Goal: Task Accomplishment & Management: Manage account settings

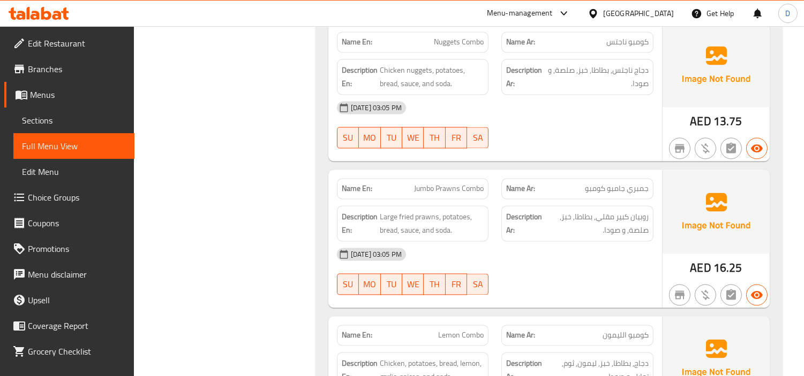
scroll to position [4657, 0]
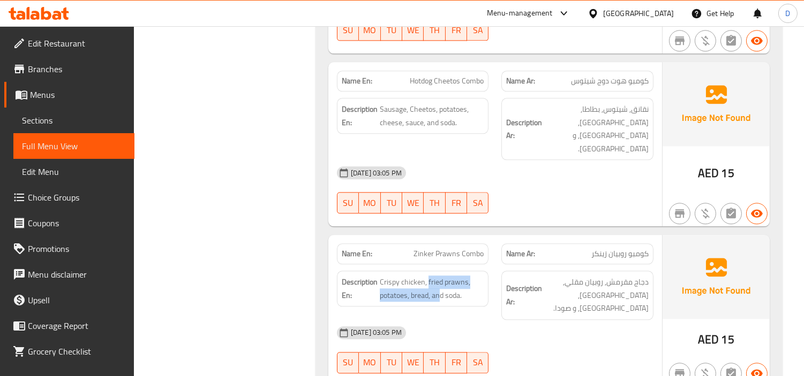
drag, startPoint x: 428, startPoint y: 177, endPoint x: 438, endPoint y: 202, distance: 26.9
click at [438, 271] on div "Description En: Crispy chicken, fried prawns, potatoes, bread, and soda." at bounding box center [413, 289] width 152 height 36
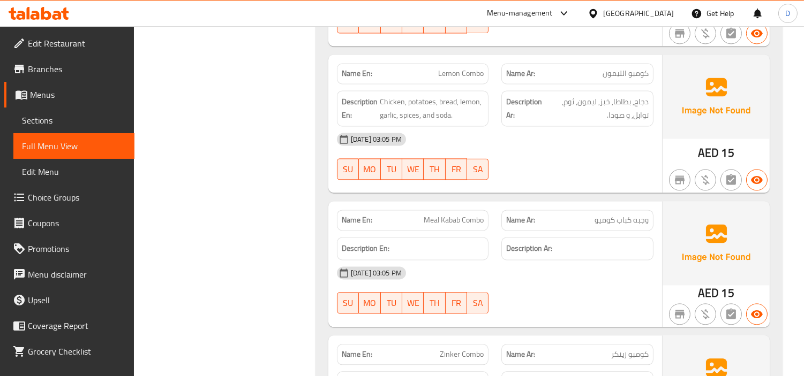
scroll to position [4201, 0]
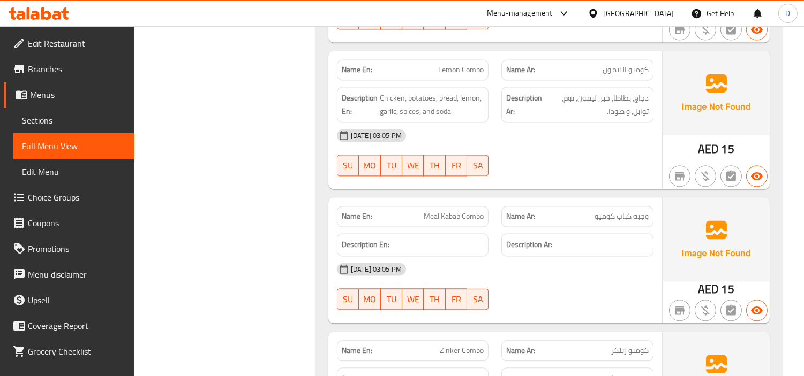
click at [595, 211] on span "وجبه كباب كوميو" at bounding box center [621, 216] width 54 height 11
click at [599, 211] on span "وجبه كباب كوميو" at bounding box center [621, 216] width 54 height 11
copy span "كوميو"
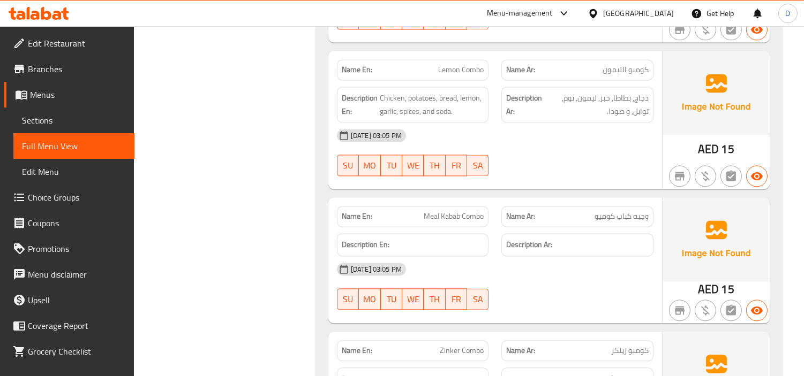
scroll to position [4951, 0]
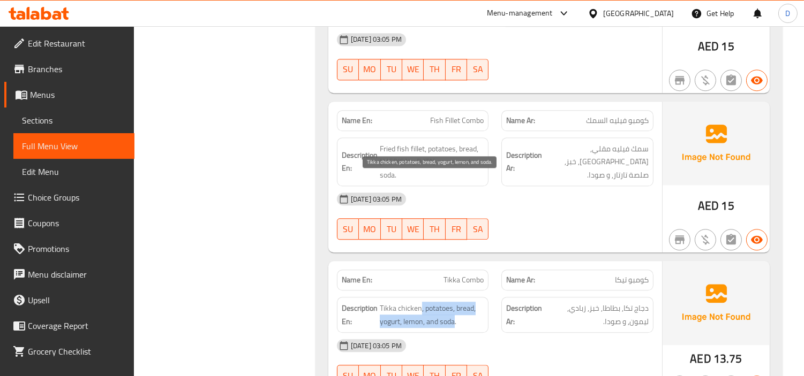
drag, startPoint x: 420, startPoint y: 176, endPoint x: 454, endPoint y: 191, distance: 37.1
click at [454, 302] on span "Tikka chicken, potatoes, bread, yogurt, lemon, and soda." at bounding box center [432, 315] width 104 height 26
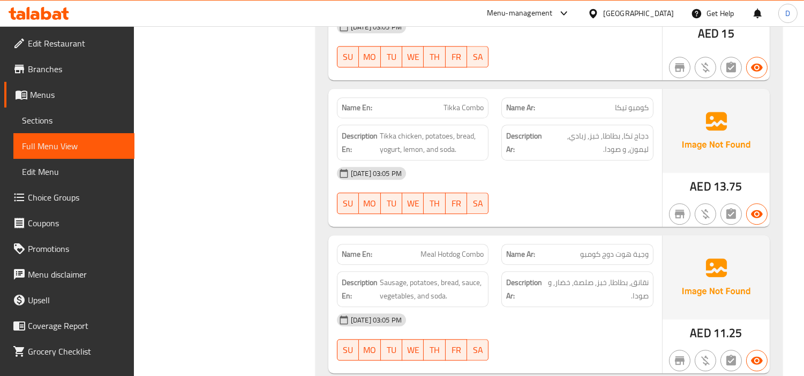
scroll to position [5129, 0]
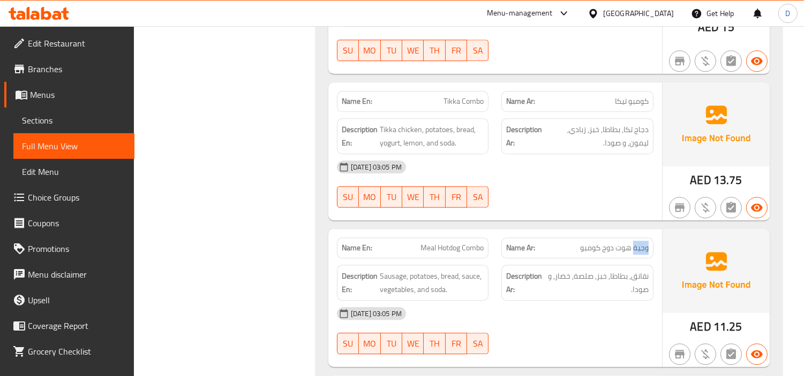
drag, startPoint x: 633, startPoint y: 120, endPoint x: 650, endPoint y: 123, distance: 16.9
click at [650, 238] on div "Name Ar: وجية هوت دوج كومبو" at bounding box center [577, 248] width 152 height 21
copy span "وجية"
click at [425, 270] on span "Sausage, potatoes, bread, sauce, vegetables, and soda." at bounding box center [432, 283] width 104 height 26
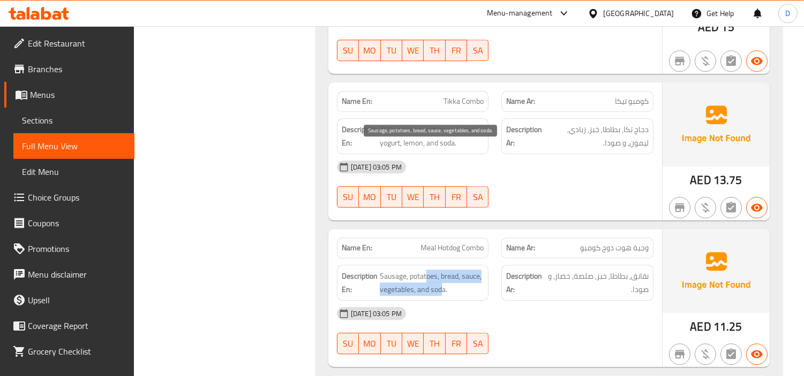
drag, startPoint x: 425, startPoint y: 152, endPoint x: 442, endPoint y: 164, distance: 21.0
click at [442, 270] on span "Sausage, potatoes, bread, sauce, vegetables, and soda." at bounding box center [432, 283] width 104 height 26
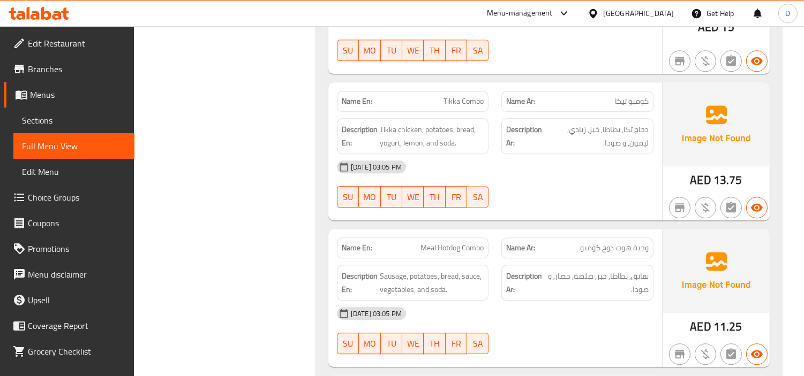
scroll to position [4804, 0]
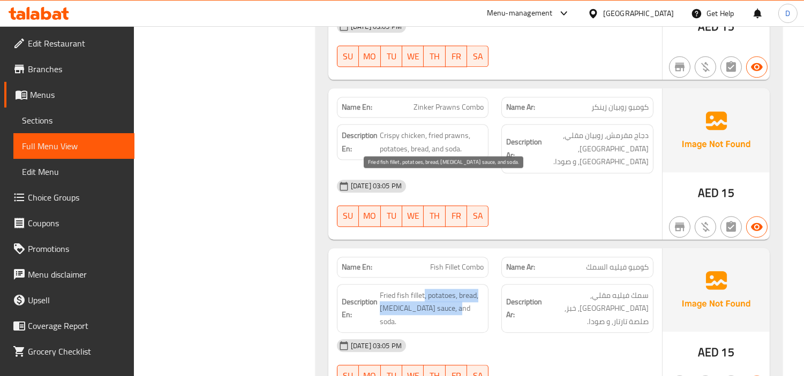
drag, startPoint x: 424, startPoint y: 181, endPoint x: 471, endPoint y: 199, distance: 51.0
click at [471, 289] on span "Fried fish fillet, potatoes, bread, [MEDICAL_DATA] sauce, and soda." at bounding box center [432, 309] width 104 height 40
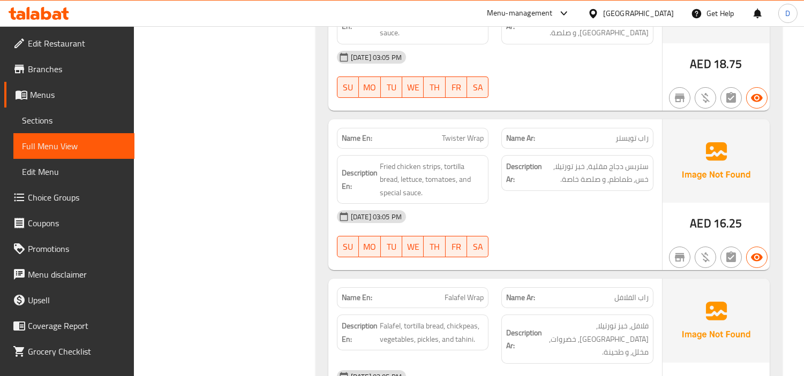
scroll to position [5512, 0]
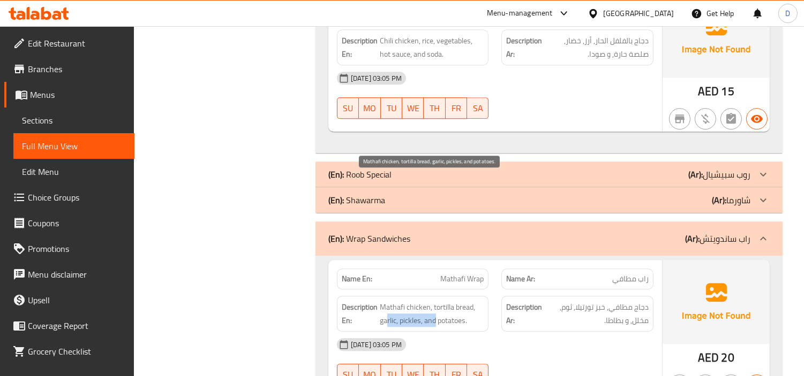
drag, startPoint x: 432, startPoint y: 191, endPoint x: 386, endPoint y: 190, distance: 46.1
click at [386, 301] on span "Mathafi chicken, tortilla bread, garlic, pickles, and potatoes." at bounding box center [432, 314] width 104 height 26
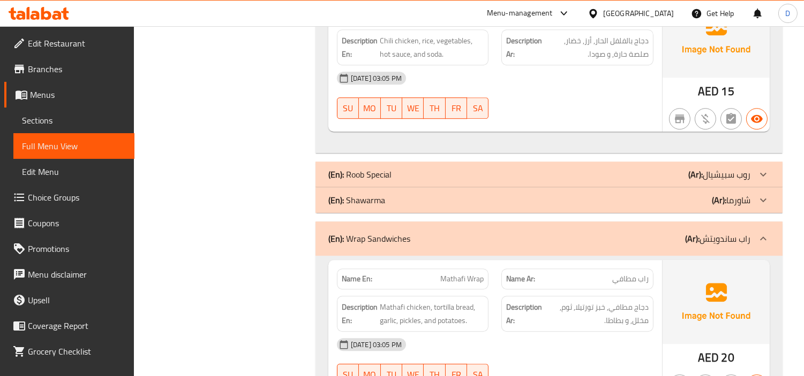
scroll to position [6974, 0]
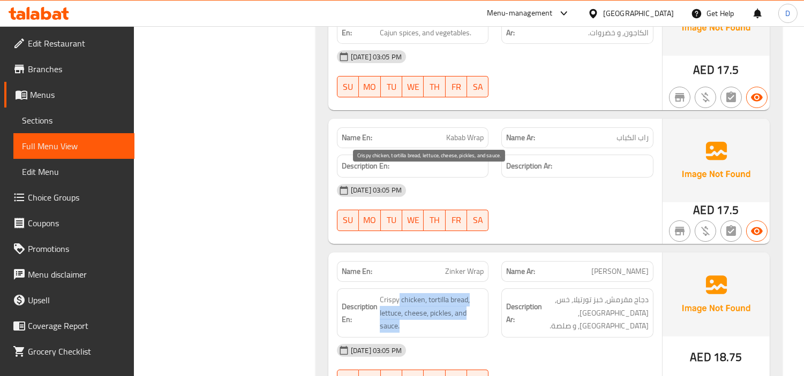
drag, startPoint x: 399, startPoint y: 170, endPoint x: 460, endPoint y: 199, distance: 68.3
click at [460, 293] on span "Crispy chicken, tortilla bread, lettuce, cheese, pickles, and sauce." at bounding box center [432, 313] width 104 height 40
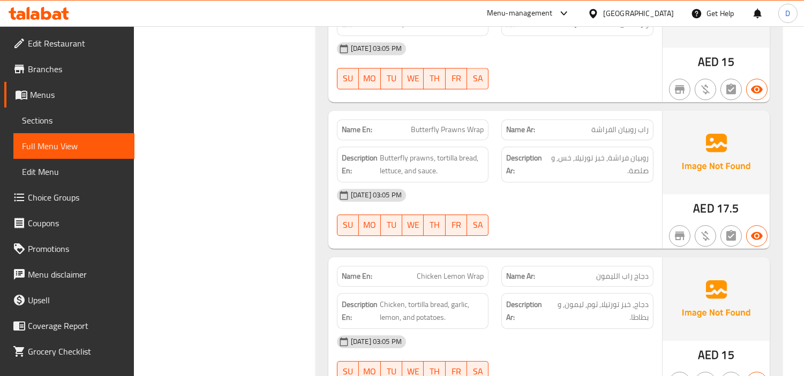
scroll to position [6140, 0]
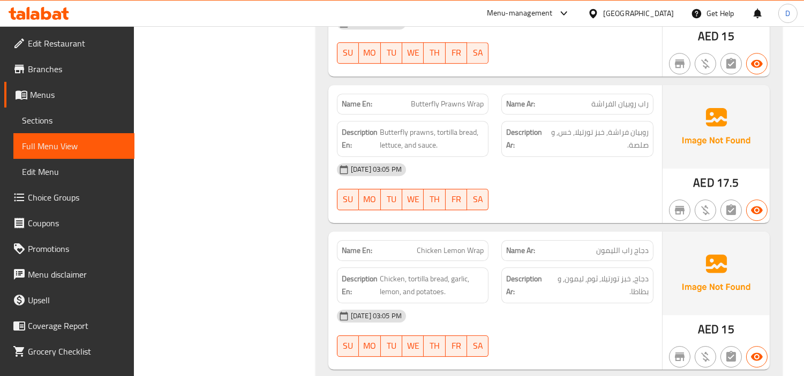
drag, startPoint x: 403, startPoint y: 153, endPoint x: 417, endPoint y: 178, distance: 28.0
click at [417, 232] on div "Name En: Chicken Lemon Wrap Name Ar: دجاج راب الليمون Description En: Chicken, …" at bounding box center [495, 301] width 334 height 138
click at [496, 261] on div "Description Ar: دجاج, خبز تورتيلا, ثوم, ليمون, و بطاطا." at bounding box center [577, 285] width 165 height 49
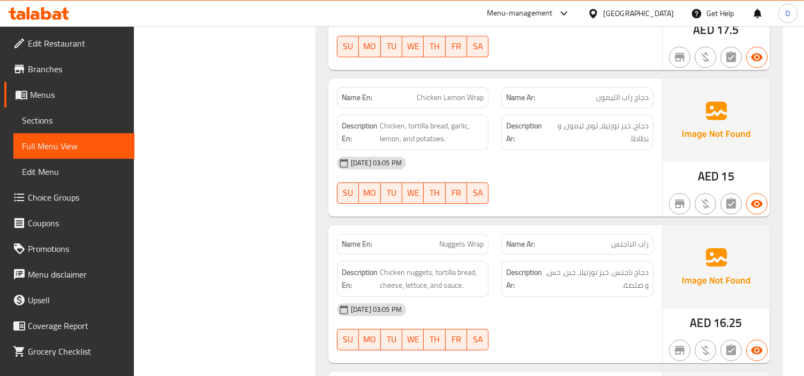
scroll to position [6379, 0]
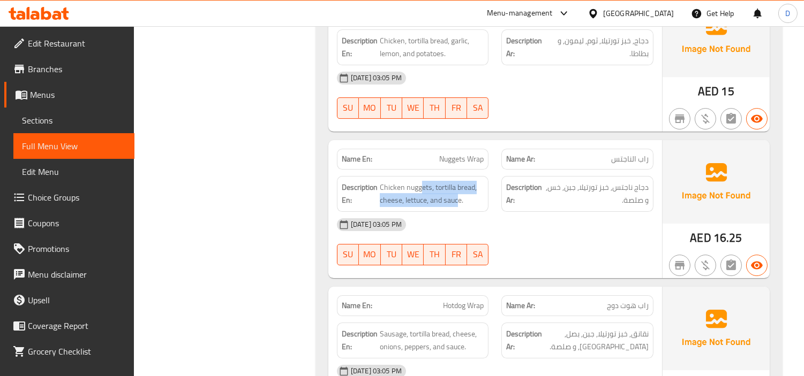
drag, startPoint x: 421, startPoint y: 59, endPoint x: 458, endPoint y: 85, distance: 44.3
click at [458, 176] on div "Description En: Chicken nuggets, tortilla bread, cheese, lettuce, and sauce." at bounding box center [413, 194] width 152 height 36
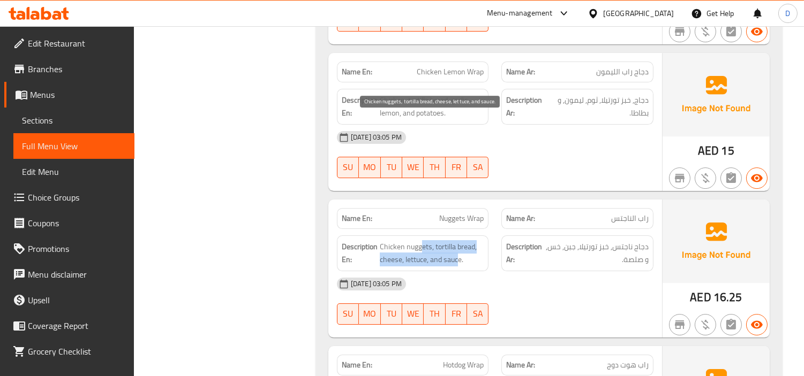
click at [405, 240] on span "Chicken nuggets, tortilla bread, cheese, lettuce, and sauce." at bounding box center [432, 253] width 104 height 26
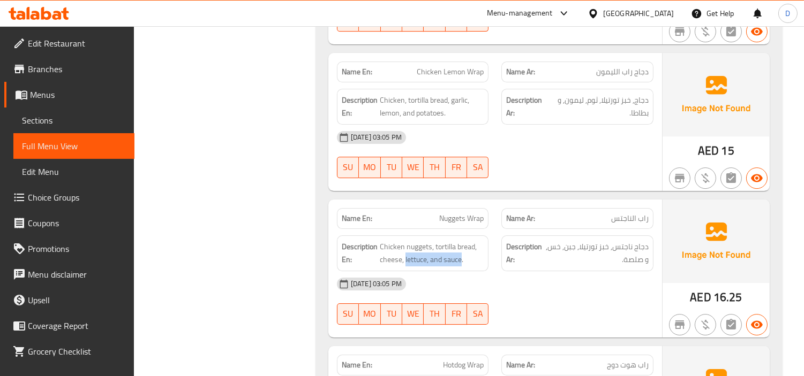
drag, startPoint x: 405, startPoint y: 130, endPoint x: 462, endPoint y: 141, distance: 58.5
click at [462, 236] on div "Description En: Chicken nuggets, tortilla bread, cheese, lettuce, and sauce." at bounding box center [413, 254] width 152 height 36
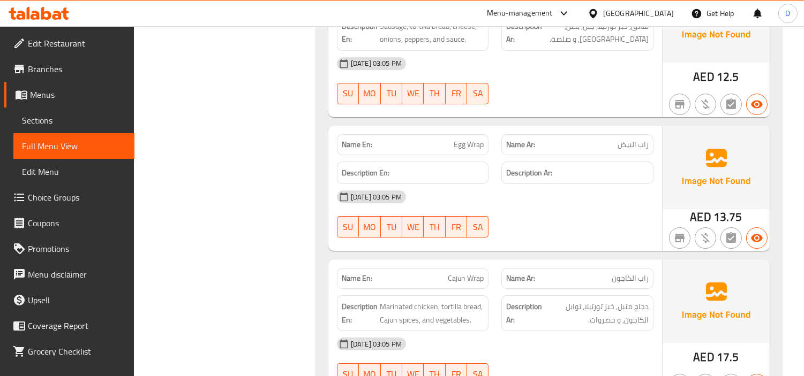
scroll to position [7134, 0]
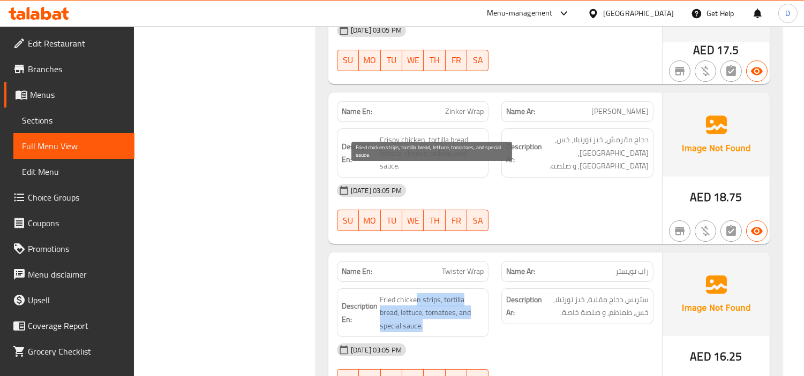
drag, startPoint x: 417, startPoint y: 172, endPoint x: 457, endPoint y: 200, distance: 49.3
click at [457, 293] on span "Fried chicken strips, tortilla bread, lettuce, tomatoes, and special sauce." at bounding box center [432, 313] width 104 height 40
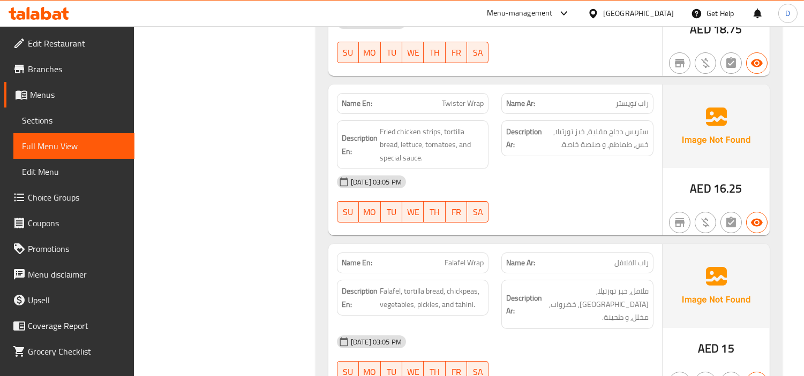
scroll to position [7312, 0]
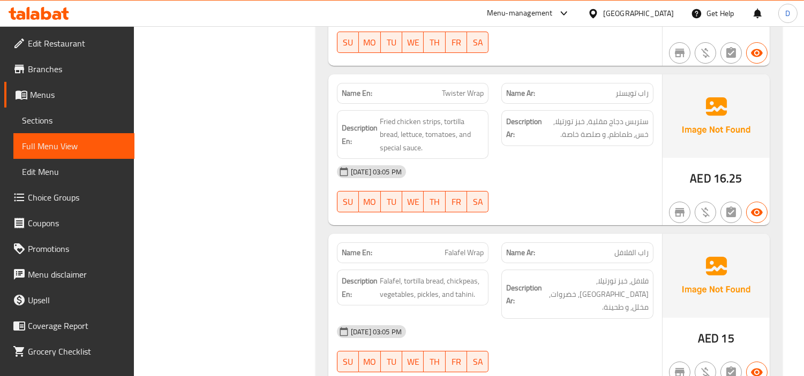
drag, startPoint x: 409, startPoint y: 172, endPoint x: 485, endPoint y: 184, distance: 76.9
click at [485, 234] on div "Name En: Falafel Wrap Name Ar: راب الفلافل Description En: Falafel, tortilla br…" at bounding box center [495, 310] width 334 height 152
click at [477, 319] on div "[DATE] 03:05 PM" at bounding box center [494, 332] width 329 height 26
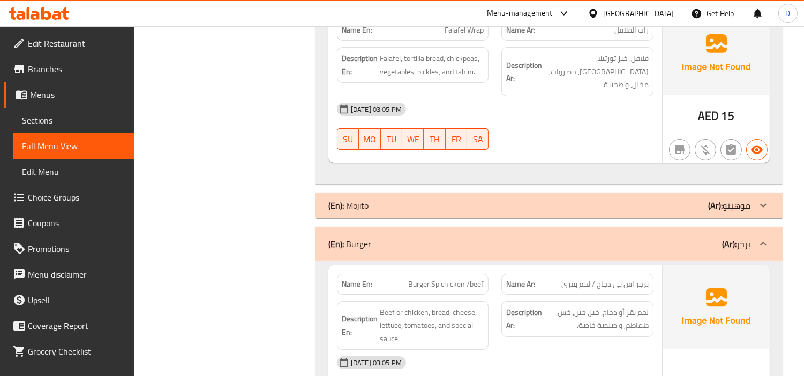
scroll to position [7871, 0]
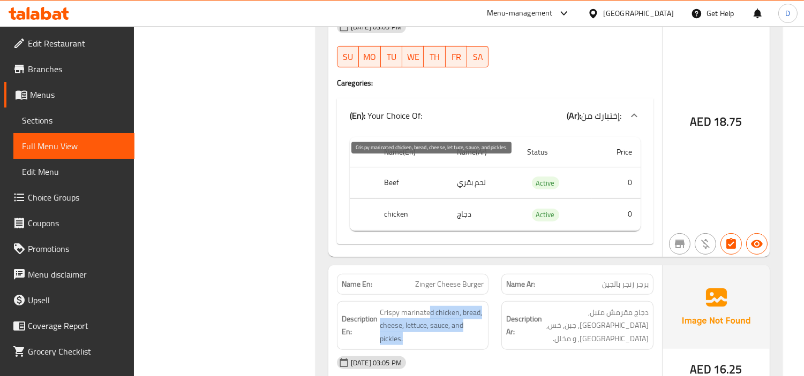
drag, startPoint x: 429, startPoint y: 178, endPoint x: 432, endPoint y: 198, distance: 20.6
click at [432, 306] on span "Crispy marinated chicken, bread, cheese, lettuce, sauce, and pickles." at bounding box center [432, 326] width 104 height 40
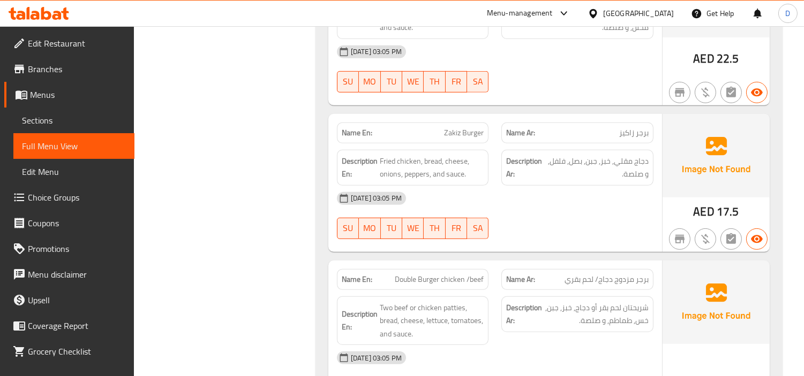
scroll to position [8347, 0]
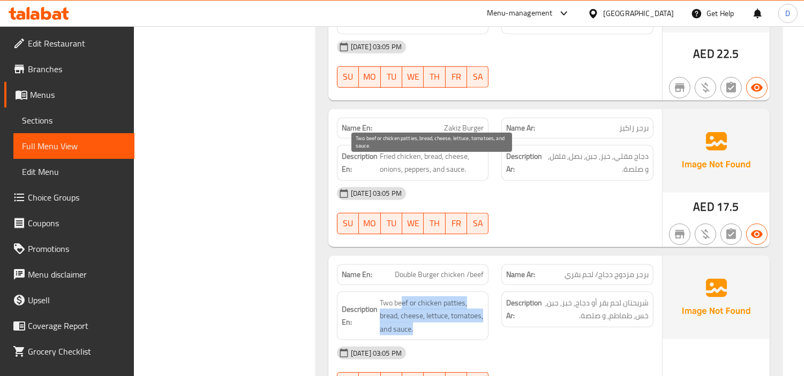
drag, startPoint x: 402, startPoint y: 164, endPoint x: 464, endPoint y: 193, distance: 68.5
click at [464, 297] on span "Two beef or chicken patties, bread, cheese, lettuce, tomatoes, and sauce." at bounding box center [432, 317] width 104 height 40
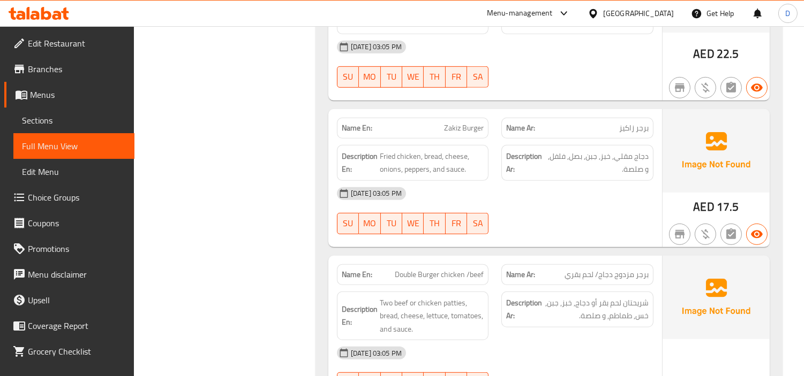
scroll to position [8674, 0]
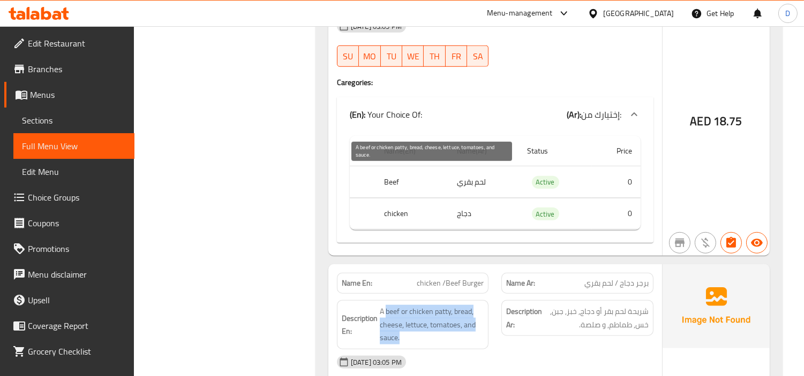
drag, startPoint x: 384, startPoint y: 170, endPoint x: 477, endPoint y: 196, distance: 95.6
click at [477, 305] on span "A beef or chicken patty, bread, cheese, lettuce, tomatoes, and sauce." at bounding box center [432, 325] width 104 height 40
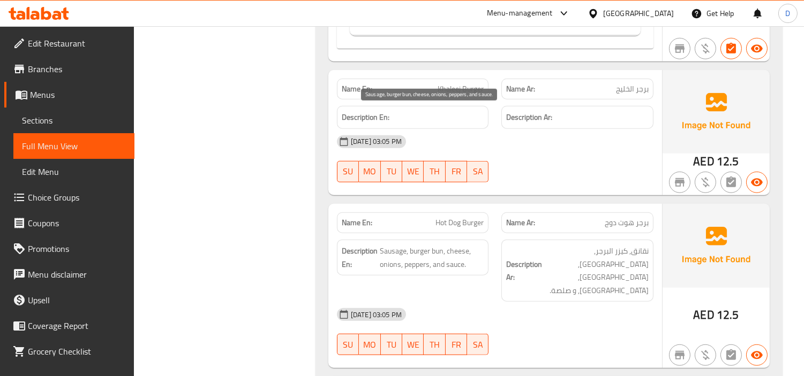
scroll to position [9210, 0]
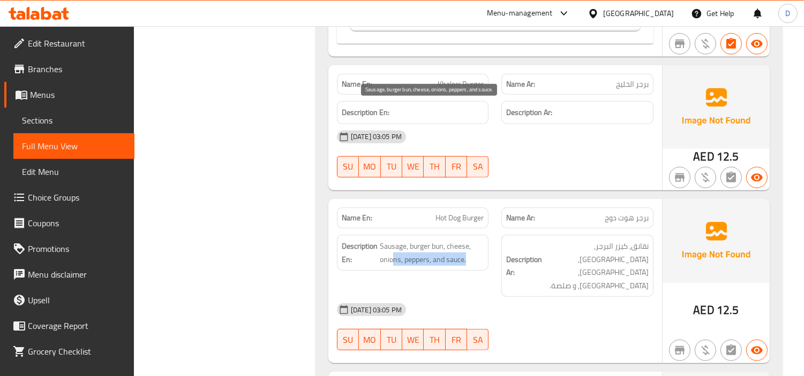
drag, startPoint x: 391, startPoint y: 125, endPoint x: 471, endPoint y: 125, distance: 79.8
click at [471, 240] on span "Sausage, burger bun, cheese, onions, peppers, and sauce." at bounding box center [432, 253] width 104 height 26
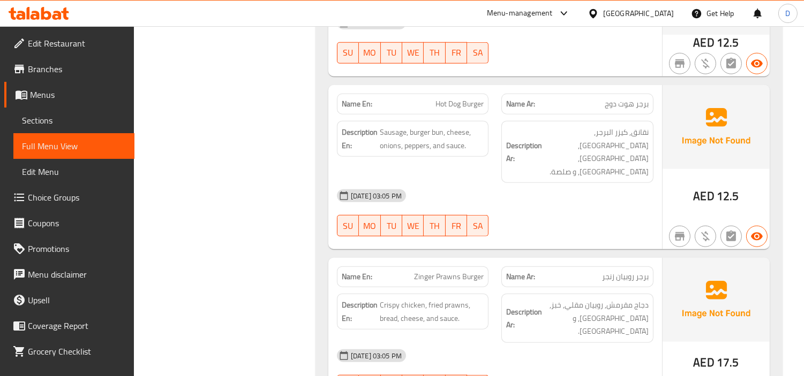
scroll to position [9329, 0]
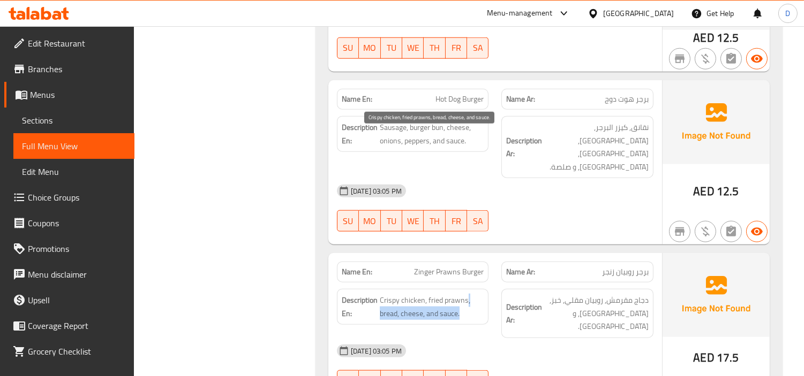
drag, startPoint x: 465, startPoint y: 135, endPoint x: 477, endPoint y: 150, distance: 18.6
click at [477, 294] on span "Crispy chicken, fried prawns, bread, cheese, and sauce." at bounding box center [432, 307] width 104 height 26
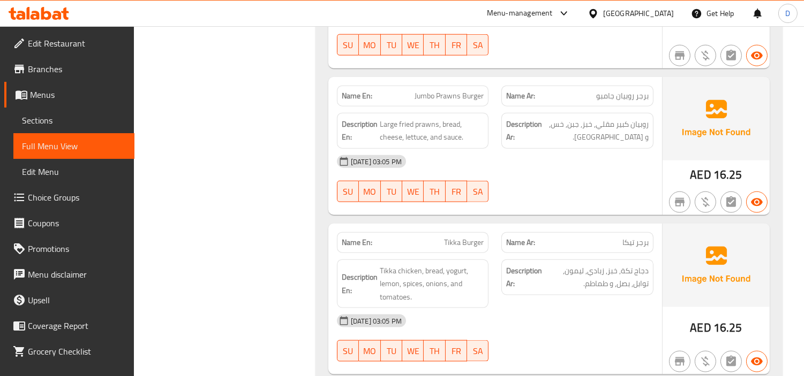
scroll to position [9686, 0]
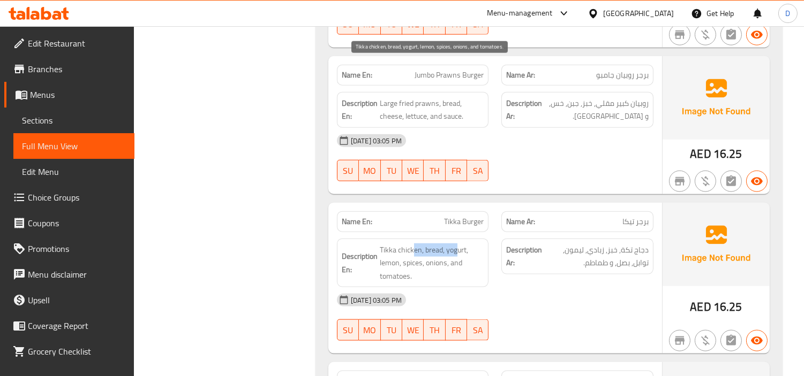
drag, startPoint x: 414, startPoint y: 78, endPoint x: 458, endPoint y: 65, distance: 45.2
click at [458, 239] on div "Description En: Tikka chicken, bread, yogurt, lemon, spices, onions, and tomato…" at bounding box center [413, 263] width 152 height 49
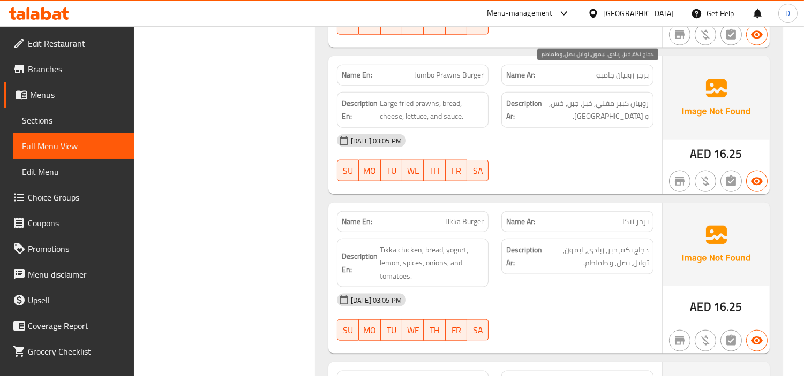
click at [561, 244] on span "دجاج تكة, خبز, زبادي, ليمون, توابل, بصل, و طماطم." at bounding box center [596, 257] width 104 height 26
click at [555, 244] on span "دجاج تكة, خبز, زبادي, ليمون, توابل, بصل, و طماطم." at bounding box center [596, 257] width 104 height 26
copy span "توابل"
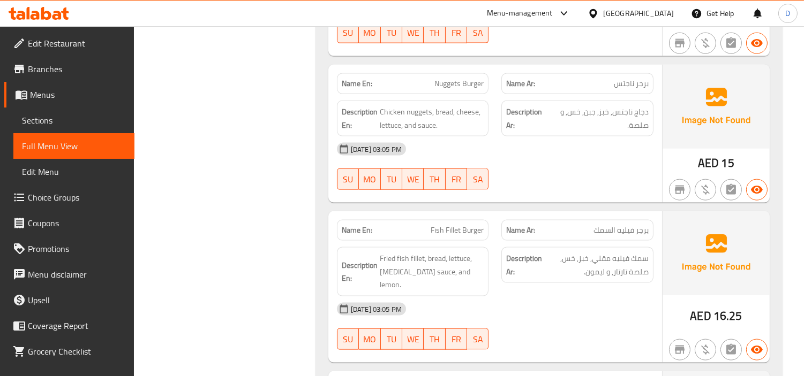
scroll to position [9983, 0]
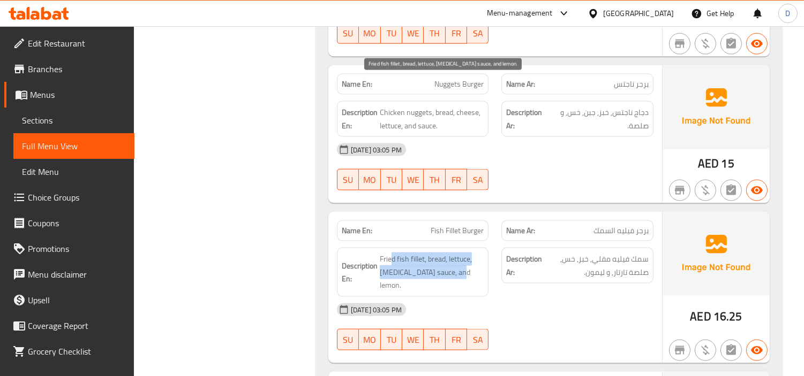
drag, startPoint x: 389, startPoint y: 87, endPoint x: 469, endPoint y: 101, distance: 81.0
click at [469, 253] on span "Fried fish fillet, bread, lettuce, [MEDICAL_DATA] sauce, and lemon." at bounding box center [432, 273] width 104 height 40
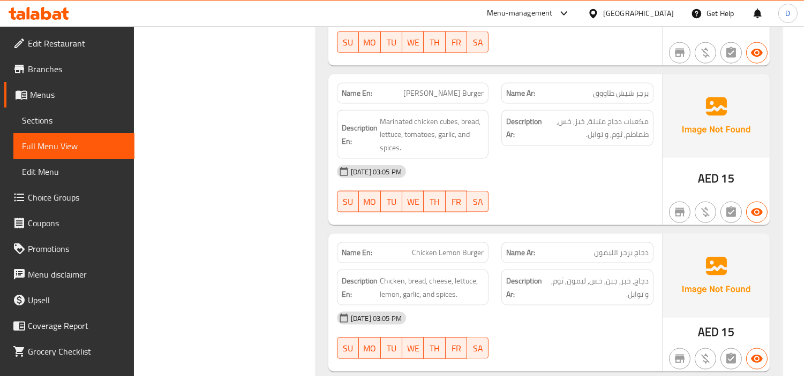
scroll to position [10400, 0]
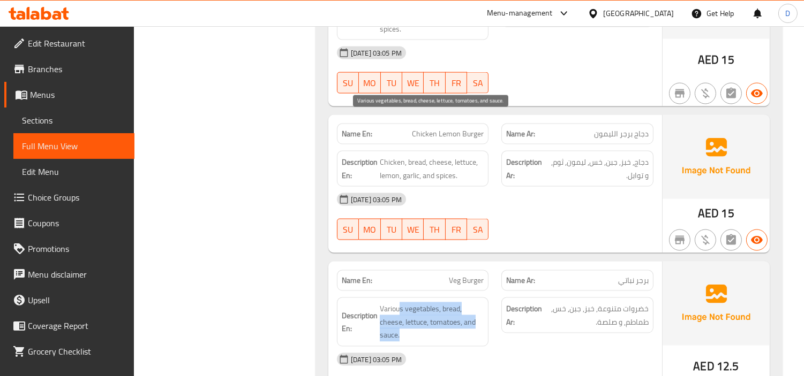
drag, startPoint x: 399, startPoint y: 126, endPoint x: 452, endPoint y: 142, distance: 54.9
click at [452, 303] on span "Various vegetables, bread, cheese, lettuce, tomatoes, and sauce." at bounding box center [432, 323] width 104 height 40
click at [455, 303] on span "Various vegetables, bread, cheese, lettuce, tomatoes, and sauce." at bounding box center [432, 323] width 104 height 40
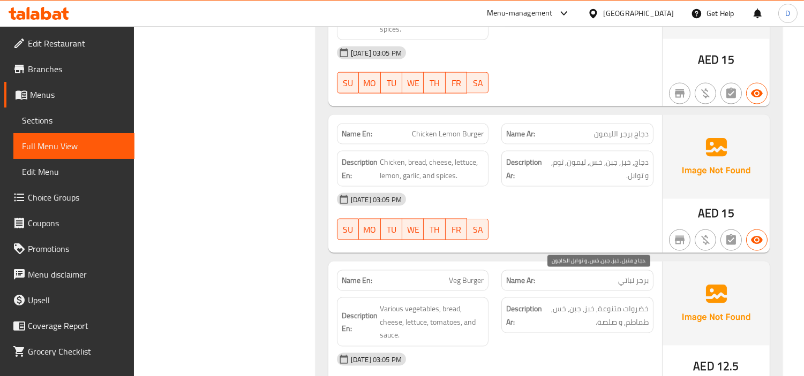
copy span "توابل"
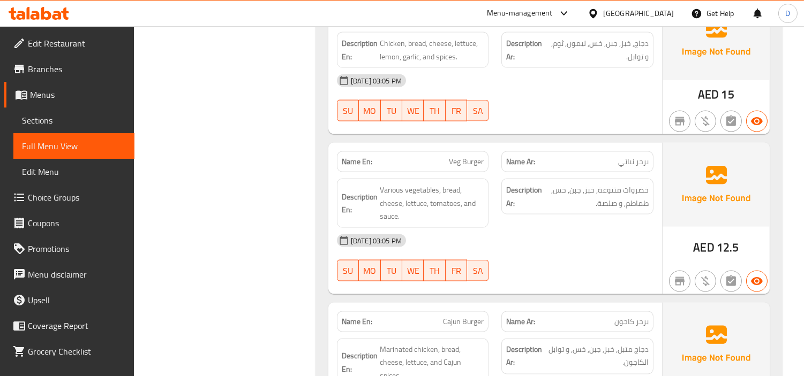
scroll to position [10578, 0]
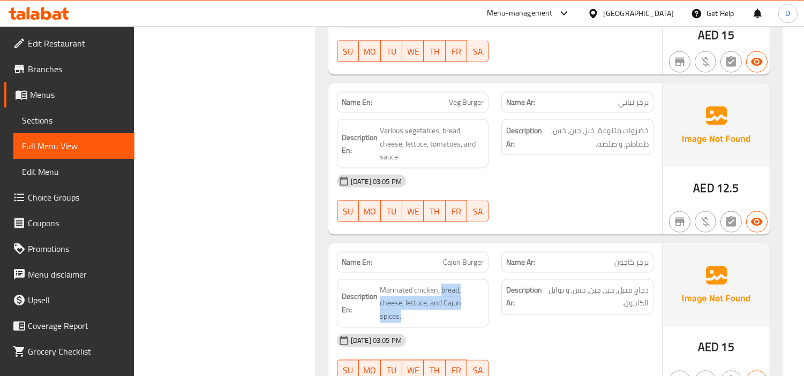
drag, startPoint x: 440, startPoint y: 100, endPoint x: 485, endPoint y: 118, distance: 48.7
click at [485, 279] on div "Description En: Marinated chicken, bread, cheese, lettuce, and Cajun spices." at bounding box center [413, 303] width 152 height 49
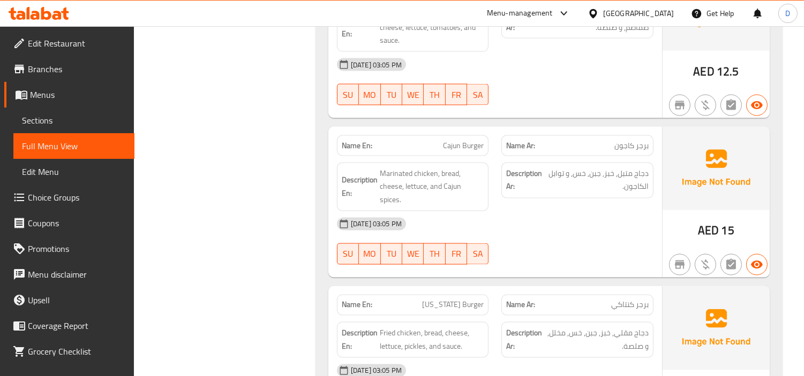
scroll to position [10757, 0]
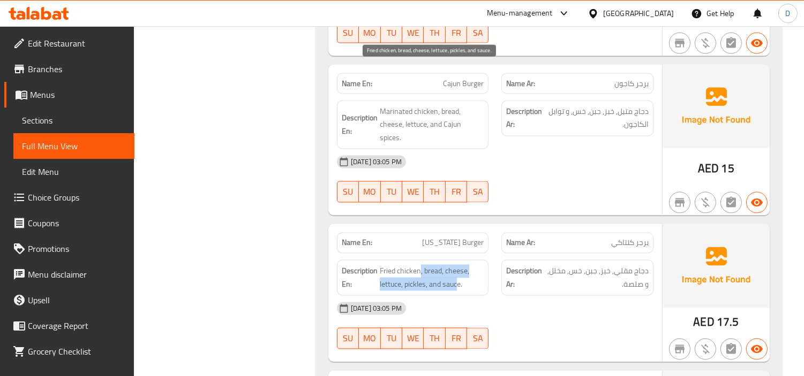
drag, startPoint x: 419, startPoint y: 70, endPoint x: 456, endPoint y: 85, distance: 39.4
click at [456, 265] on span "Fried chicken, bread, cheese, lettuce, pickles, and sauce." at bounding box center [432, 278] width 104 height 26
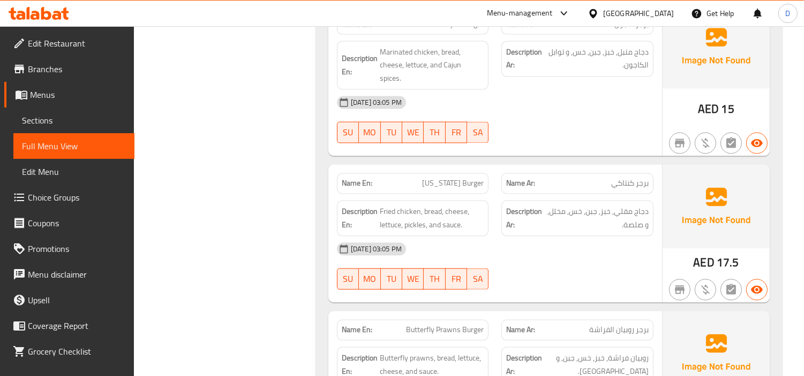
scroll to position [11034, 0]
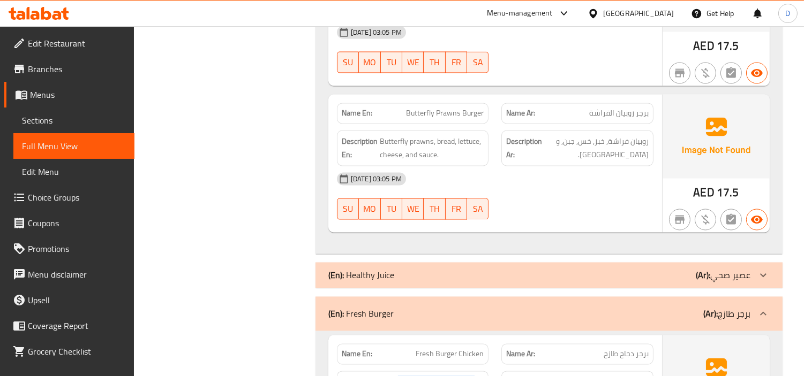
drag, startPoint x: 398, startPoint y: 183, endPoint x: 491, endPoint y: 201, distance: 94.9
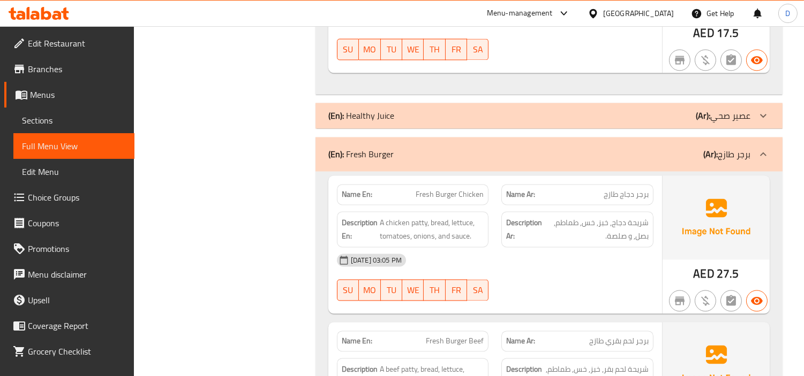
scroll to position [11212, 0]
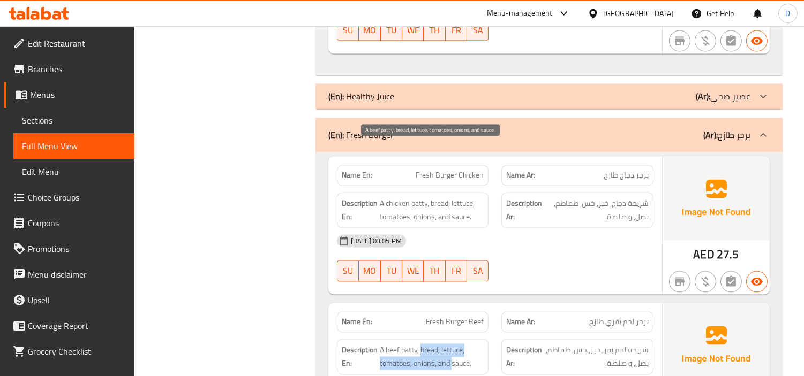
drag, startPoint x: 422, startPoint y: 150, endPoint x: 452, endPoint y: 161, distance: 32.5
click at [452, 344] on span "A beef patty, bread, lettuce, tomatoes, onions, and sauce." at bounding box center [432, 357] width 104 height 26
click at [462, 344] on span "A beef patty, bread, lettuce, tomatoes, onions, and sauce." at bounding box center [432, 357] width 104 height 26
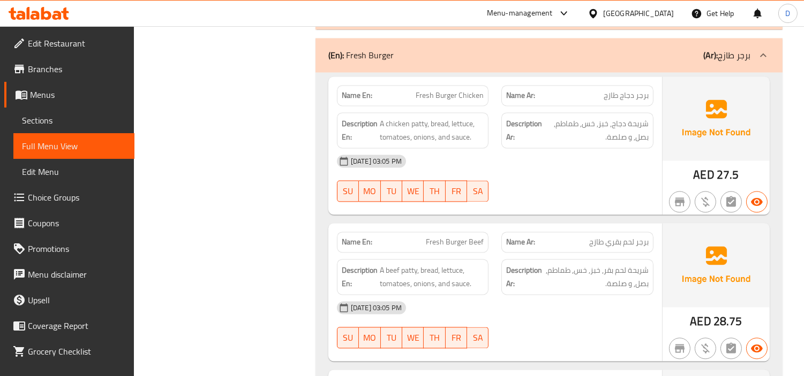
scroll to position [11331, 0]
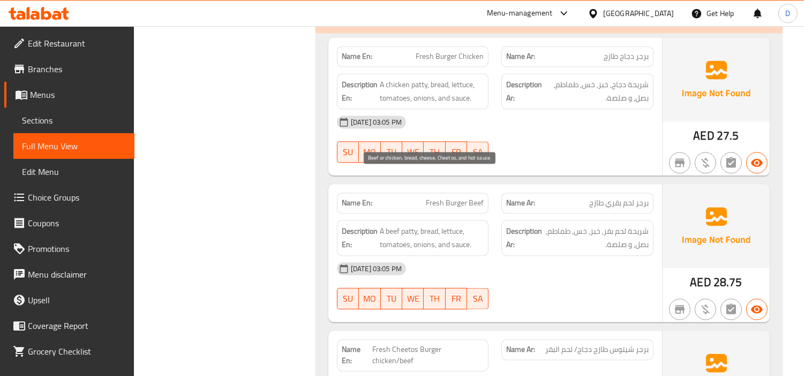
drag, startPoint x: 396, startPoint y: 179, endPoint x: 465, endPoint y: 186, distance: 68.9
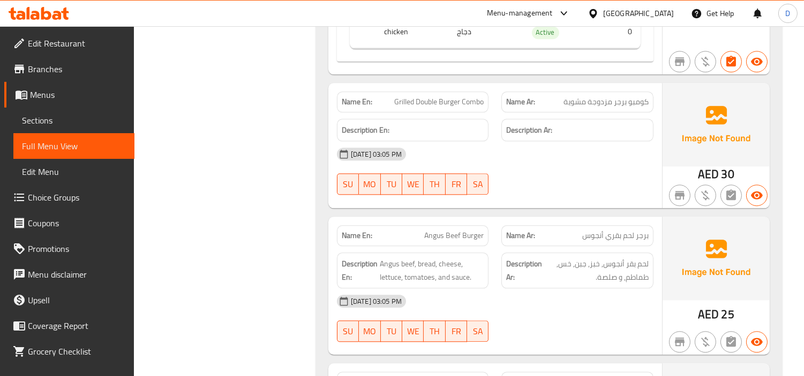
scroll to position [11986, 0]
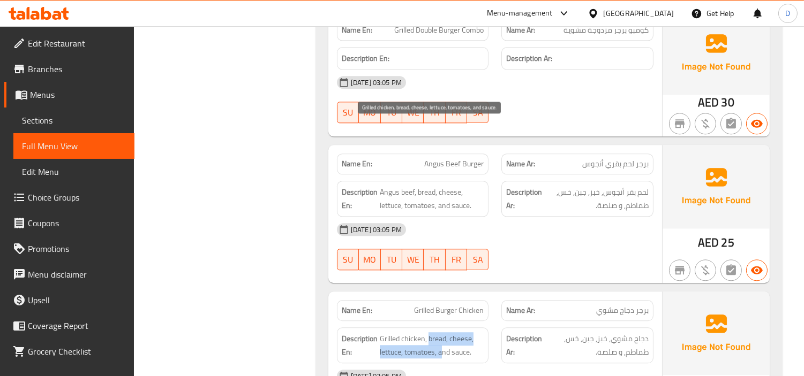
drag, startPoint x: 427, startPoint y: 127, endPoint x: 441, endPoint y: 147, distance: 24.5
click at [441, 332] on span "Grilled chicken, bread, cheese, lettuce, tomatoes, and sauce." at bounding box center [432, 345] width 104 height 26
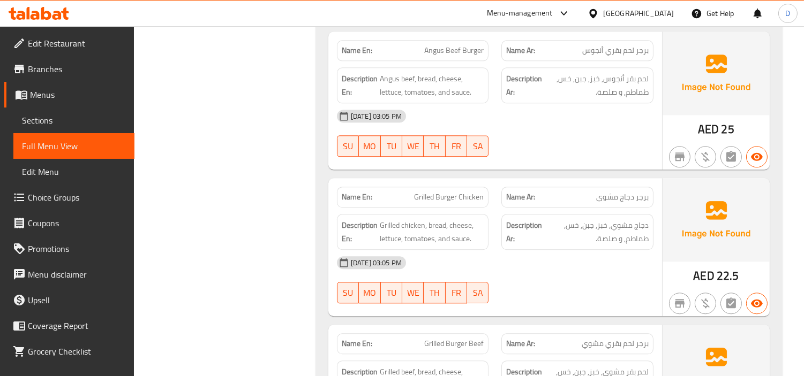
scroll to position [12104, 0]
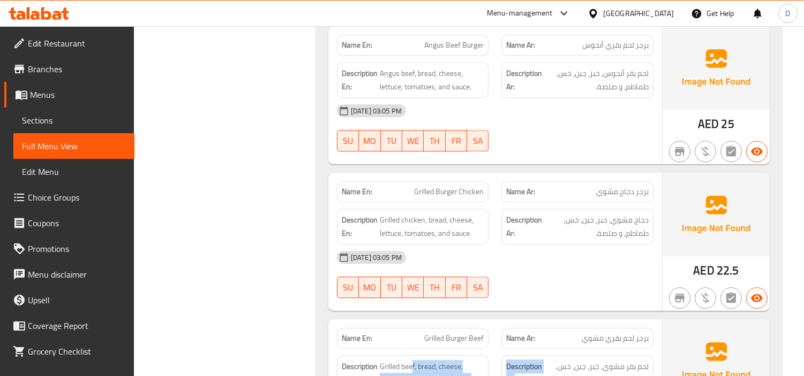
drag, startPoint x: 412, startPoint y: 158, endPoint x: 518, endPoint y: 165, distance: 106.2
click at [518, 349] on div "Description En: Grilled beef, bread, cheese, lettuce, tomatoes, and sauce. Desc…" at bounding box center [494, 373] width 329 height 49
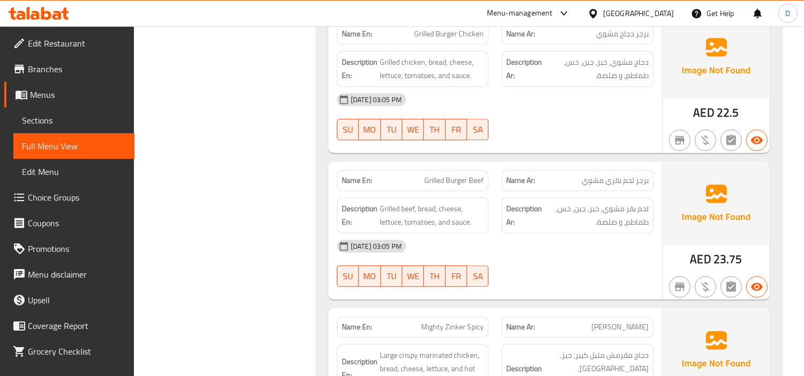
scroll to position [12283, 0]
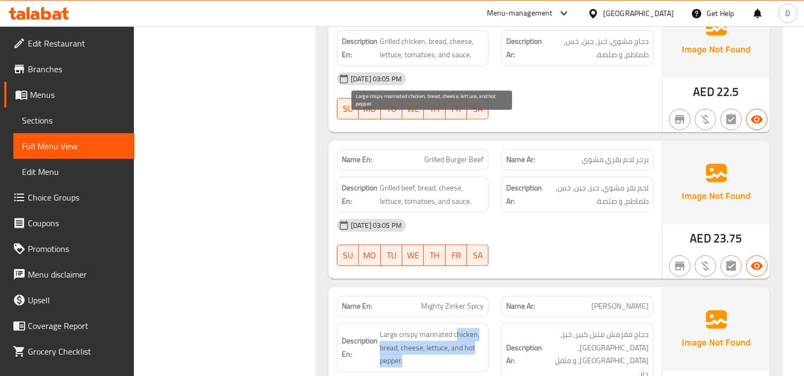
drag, startPoint x: 454, startPoint y: 122, endPoint x: 443, endPoint y: 145, distance: 25.9
click at [443, 328] on span "Large crispy marinated chicken, bread, cheese, lettuce, and hot pepper." at bounding box center [432, 348] width 104 height 40
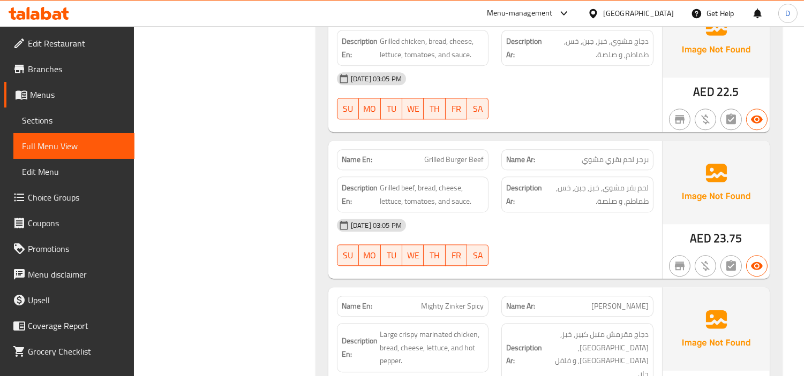
scroll to position [12402, 0]
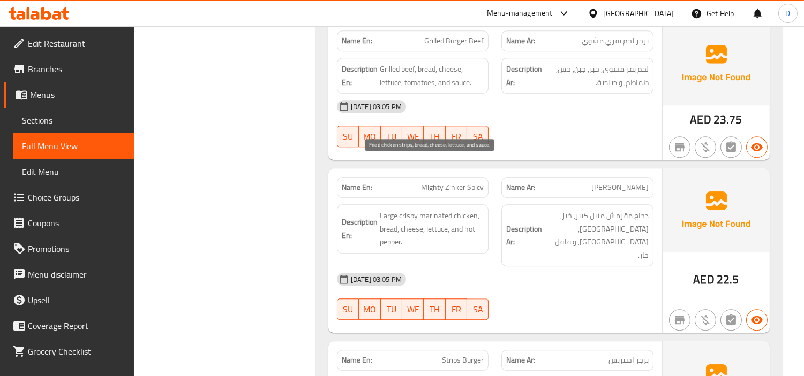
drag, startPoint x: 442, startPoint y: 166, endPoint x: 456, endPoint y: 183, distance: 22.1
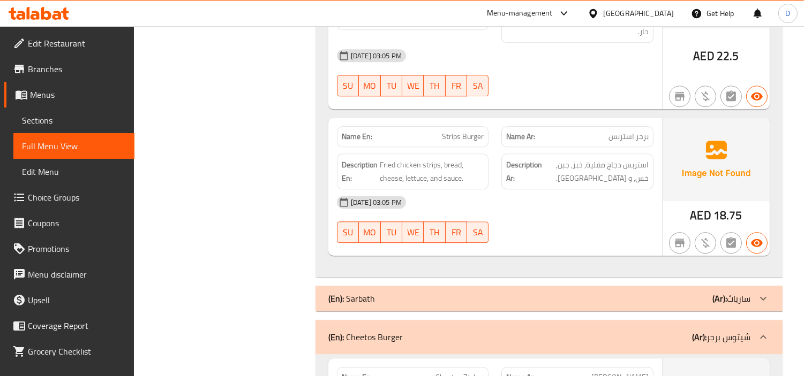
drag, startPoint x: 426, startPoint y: 188, endPoint x: 483, endPoint y: 202, distance: 58.4
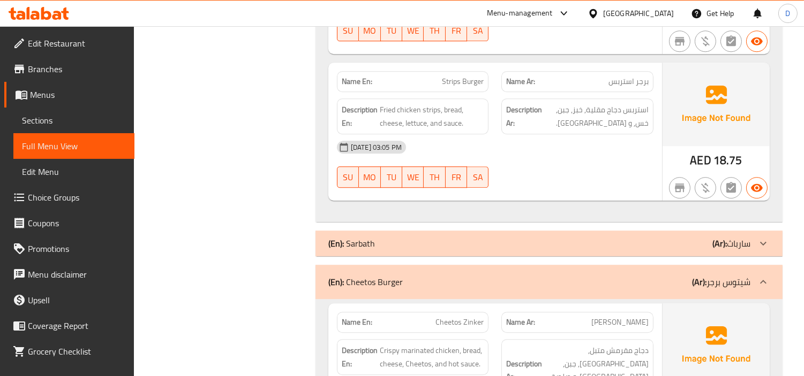
scroll to position [12745, 0]
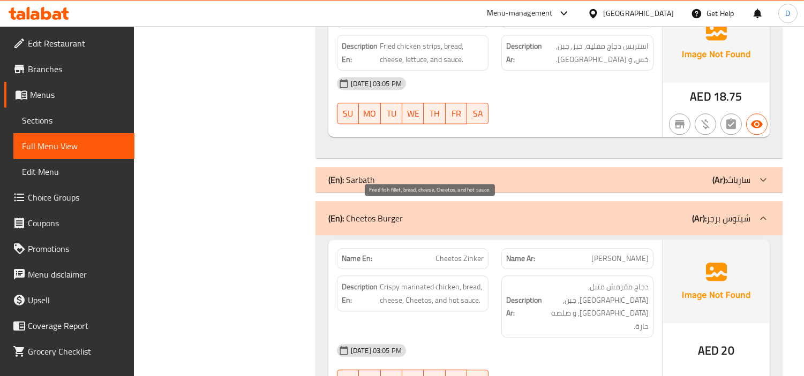
drag, startPoint x: 411, startPoint y: 213, endPoint x: 448, endPoint y: 226, distance: 39.5
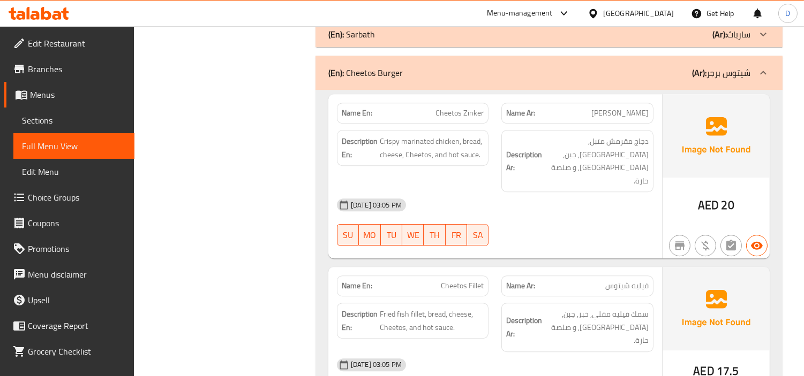
scroll to position [12923, 0]
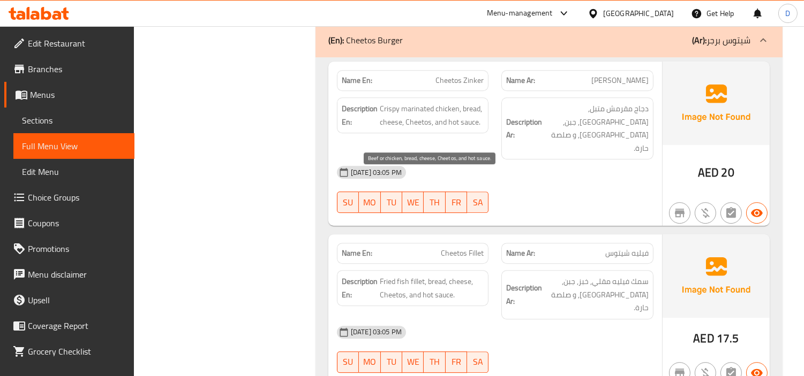
drag, startPoint x: 402, startPoint y: 179, endPoint x: 457, endPoint y: 195, distance: 57.4
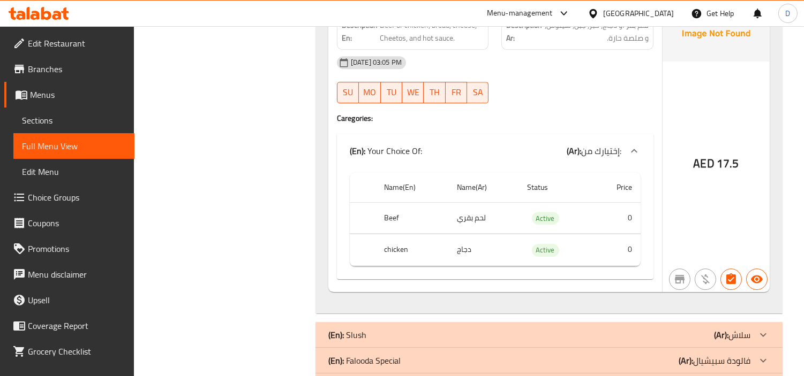
scroll to position [13458, 0]
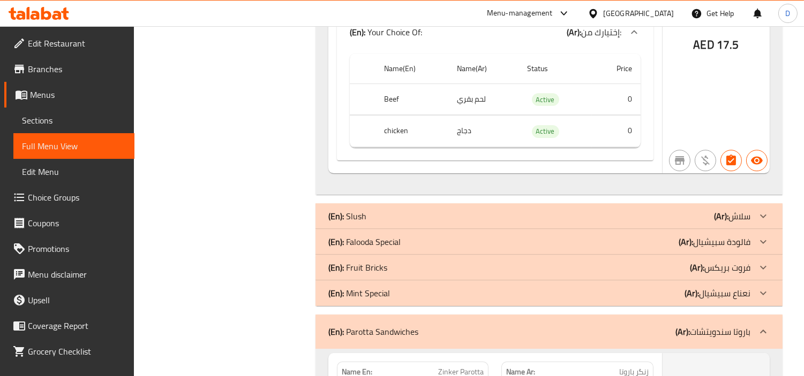
click at [463, 367] on span "Zinker Parotta" at bounding box center [461, 372] width 46 height 11
copy span "Parotta"
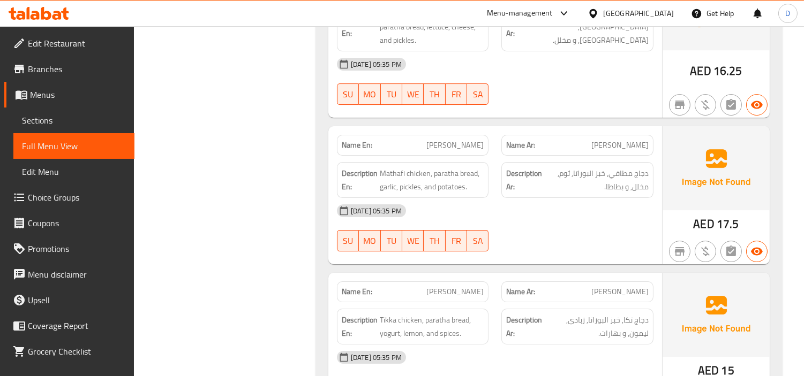
scroll to position [13756, 0]
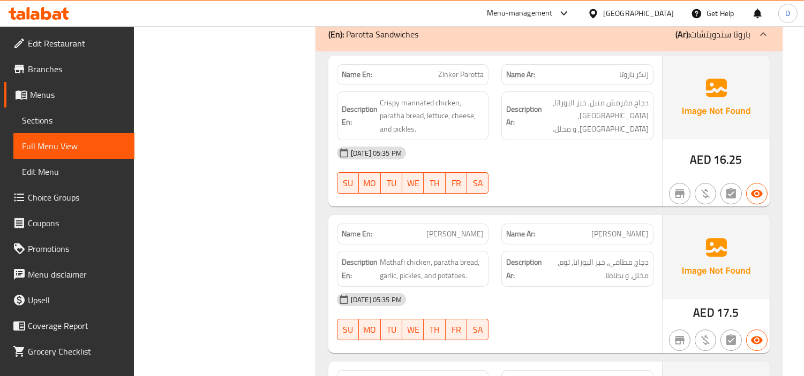
copy span "باروتا"
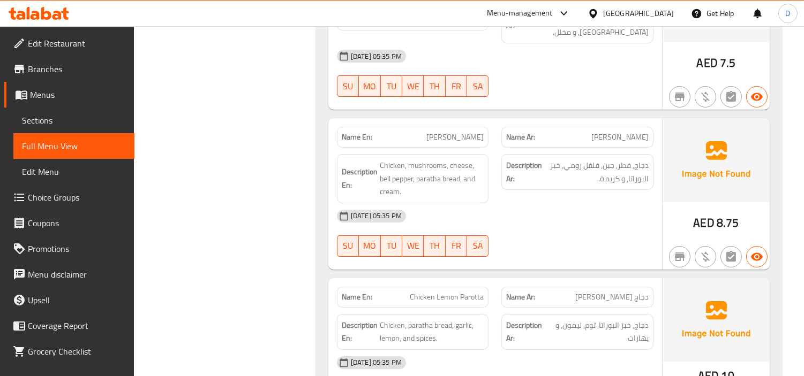
scroll to position [14648, 0]
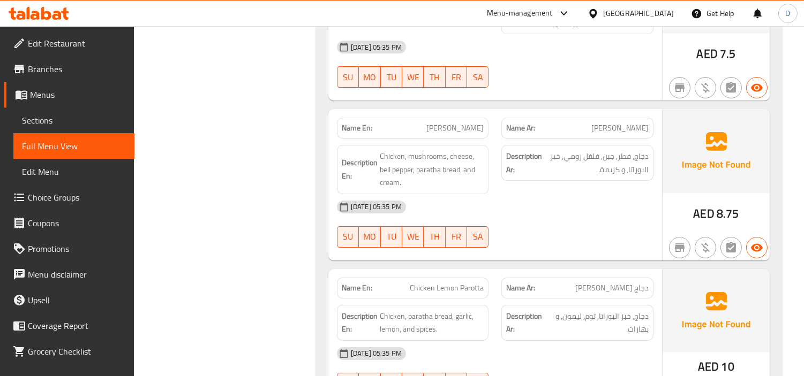
copy span "Omlette"
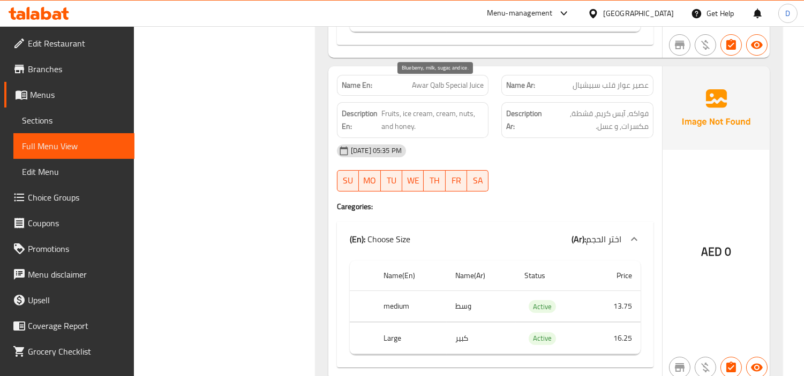
scroll to position [28552, 0]
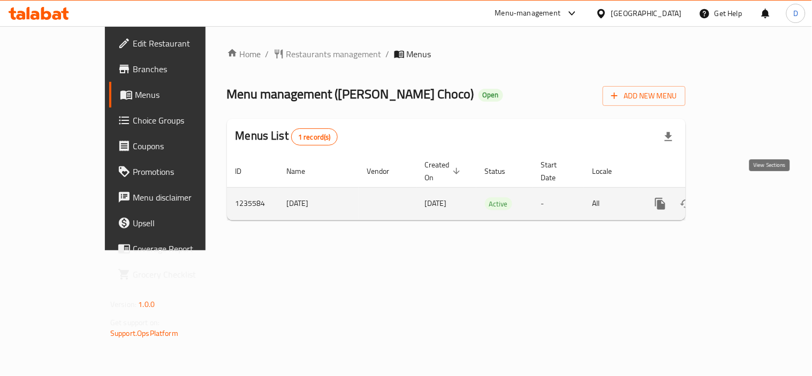
click at [744, 198] on icon "enhanced table" at bounding box center [737, 204] width 13 height 13
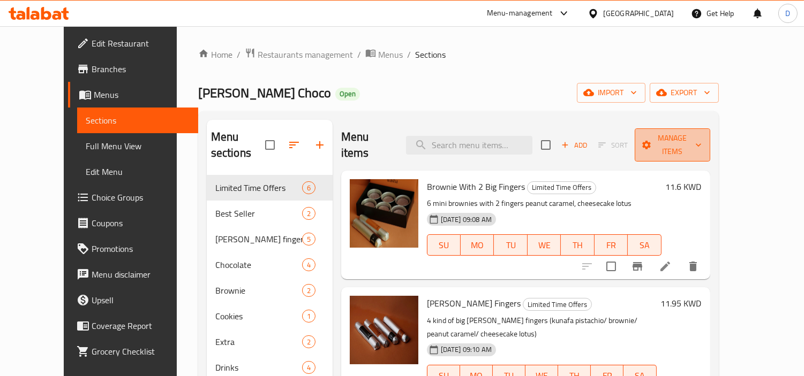
click at [701, 135] on span "Manage items" at bounding box center [672, 145] width 58 height 27
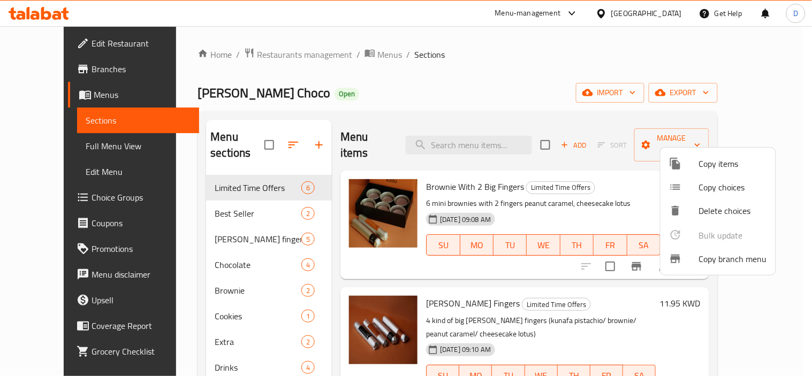
click at [724, 263] on span "Copy branch menu" at bounding box center [733, 259] width 68 height 13
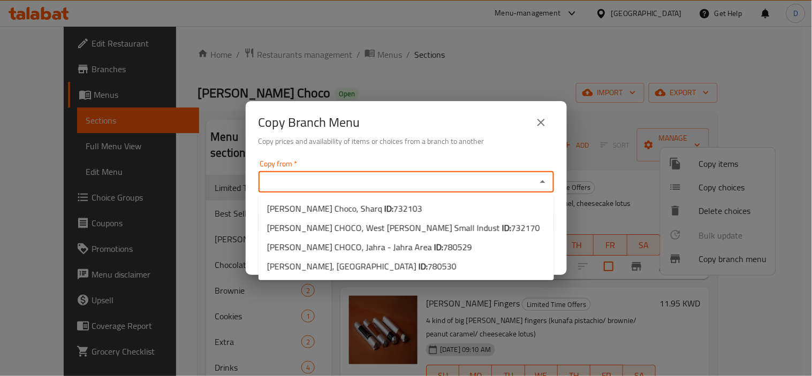
click at [399, 184] on input "Copy from   *" at bounding box center [397, 182] width 271 height 15
click at [390, 233] on span "WASHA CHOCO, West Abu Fetera Small Indust ID: 732170" at bounding box center [403, 228] width 273 height 13
type input "WASHA CHOCO, West Abu Fetera Small Indust"
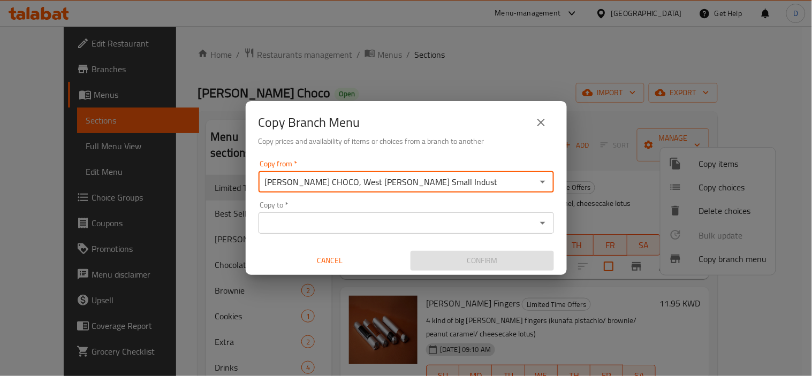
click at [372, 217] on input "Copy to   *" at bounding box center [397, 223] width 271 height 15
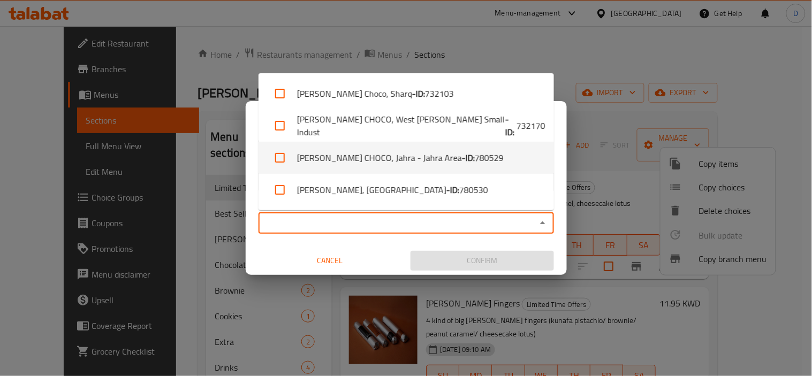
click at [367, 165] on li "WASHA CHOCO, Jahra - Jahra Area - ID: 780529" at bounding box center [407, 158] width 296 height 32
checkbox input "true"
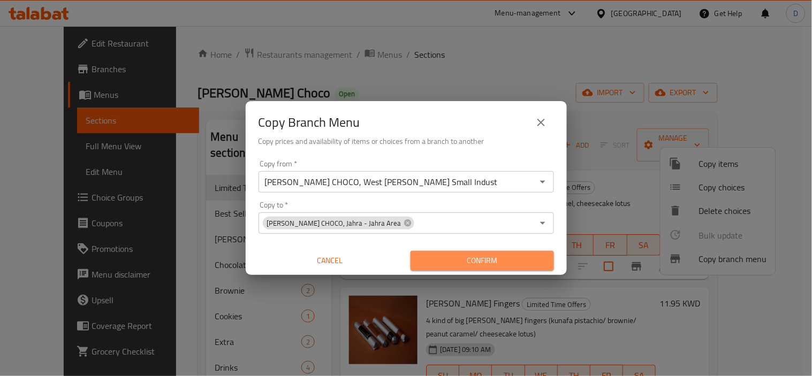
click at [450, 263] on span "Confirm" at bounding box center [482, 260] width 126 height 13
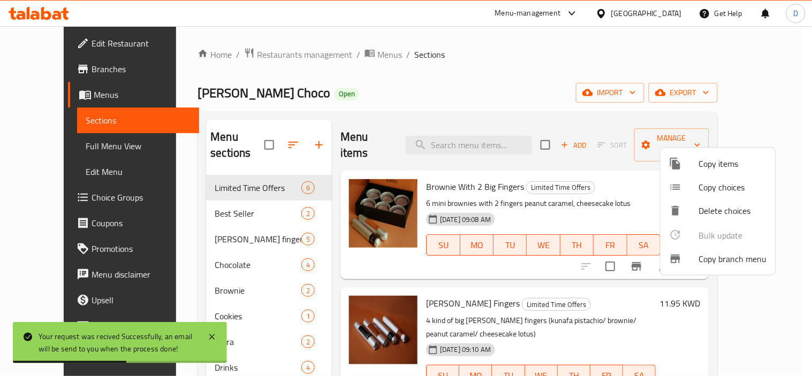
click at [353, 57] on div at bounding box center [406, 188] width 812 height 376
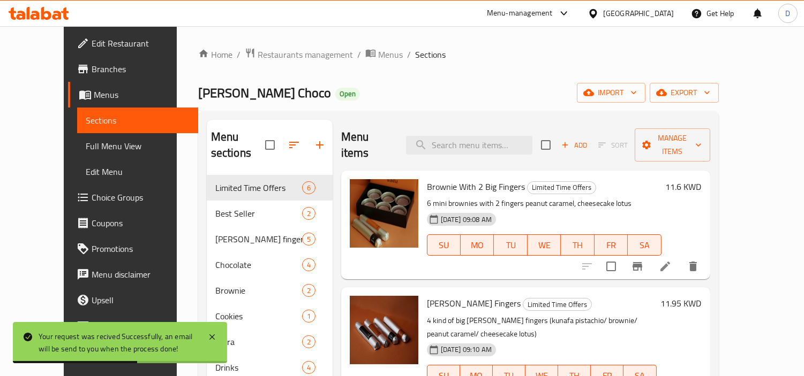
drag, startPoint x: 353, startPoint y: 57, endPoint x: 373, endPoint y: 62, distance: 20.0
click at [378, 57] on span "Menus" at bounding box center [390, 54] width 25 height 13
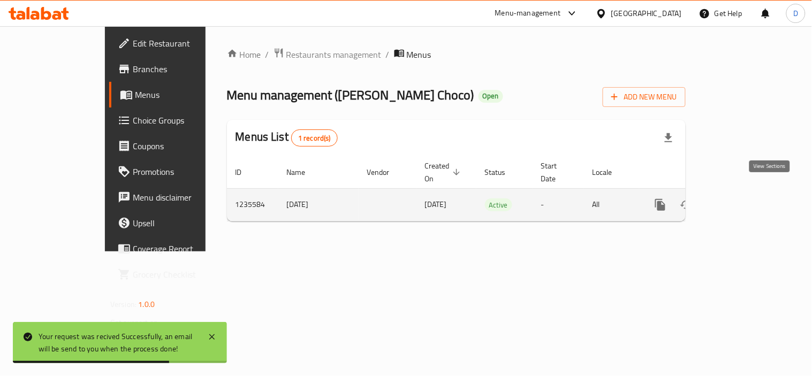
click at [744, 199] on icon "enhanced table" at bounding box center [737, 205] width 13 height 13
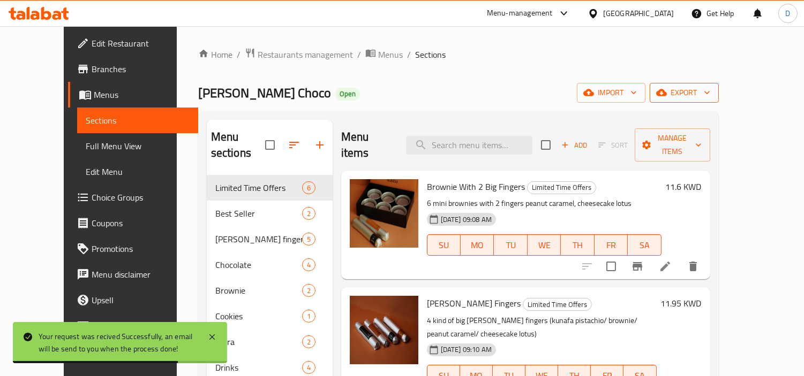
click at [710, 94] on span "export" at bounding box center [684, 92] width 52 height 13
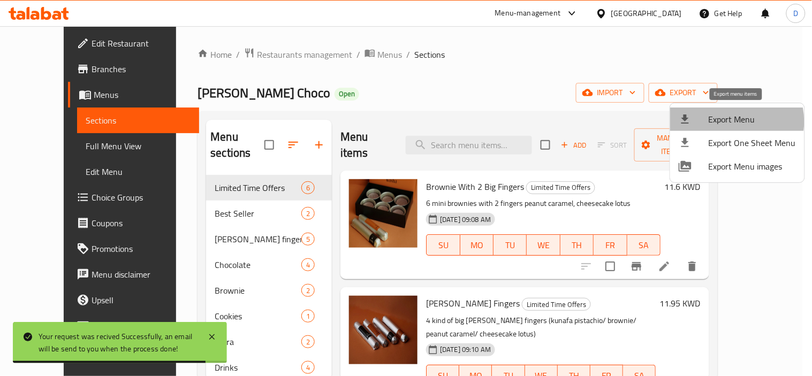
click at [731, 122] on span "Export Menu" at bounding box center [752, 119] width 87 height 13
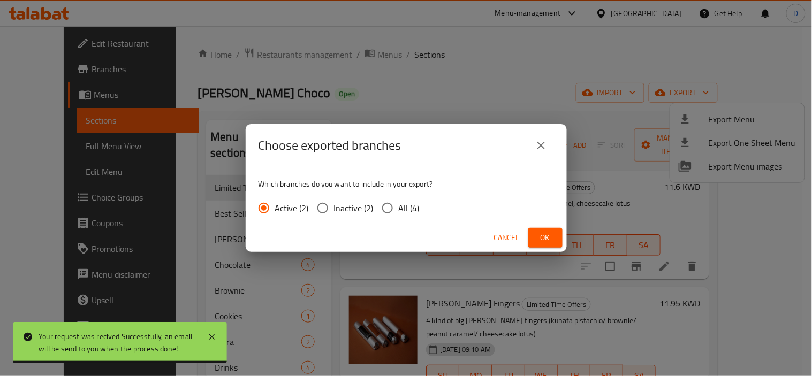
click at [414, 206] on span "All (4)" at bounding box center [409, 208] width 21 height 13
click at [399, 206] on input "All (4)" at bounding box center [387, 208] width 22 height 22
radio input "true"
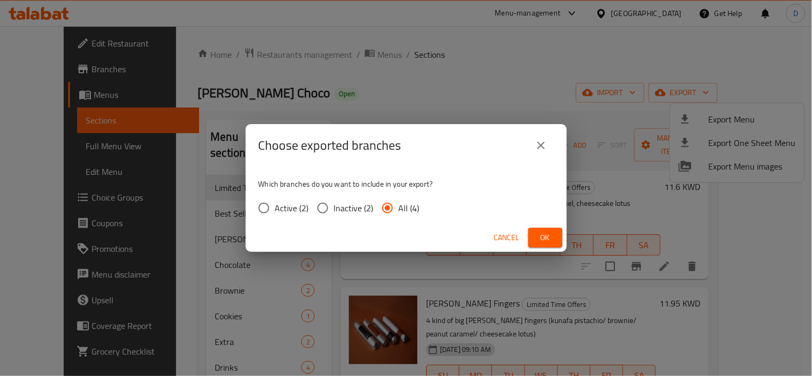
click at [546, 232] on span "Ok" at bounding box center [545, 237] width 17 height 13
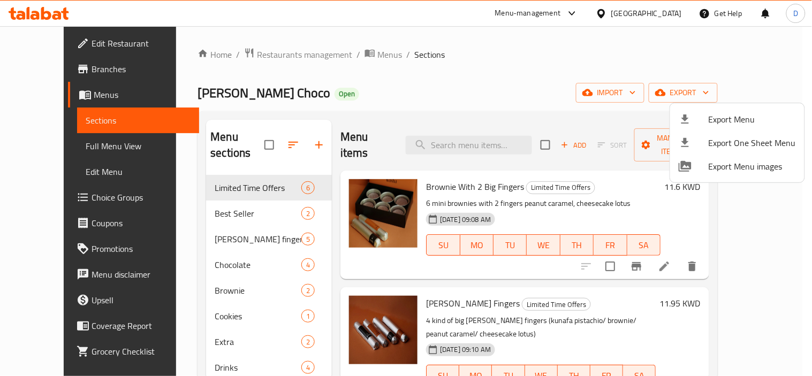
click at [345, 57] on div at bounding box center [406, 188] width 812 height 376
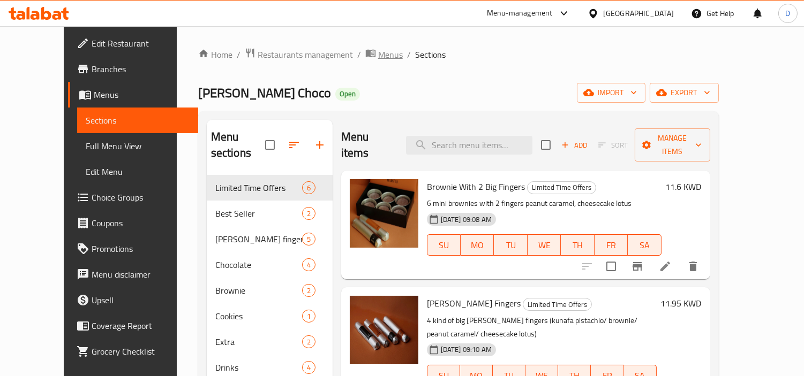
click at [378, 57] on span "Menus" at bounding box center [390, 54] width 25 height 13
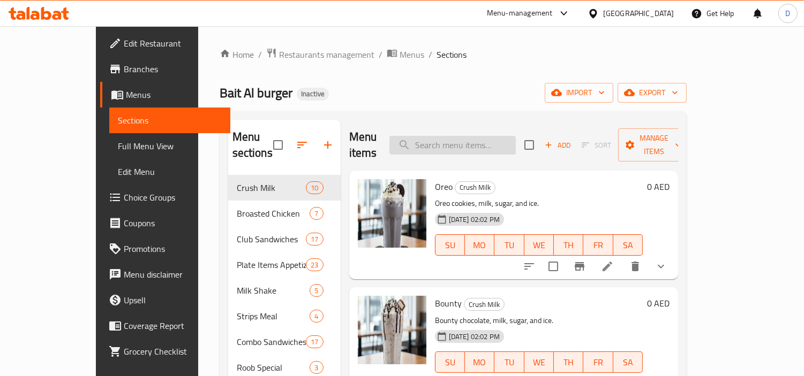
click at [496, 141] on input "search" at bounding box center [452, 145] width 126 height 19
paste input "كوميو"
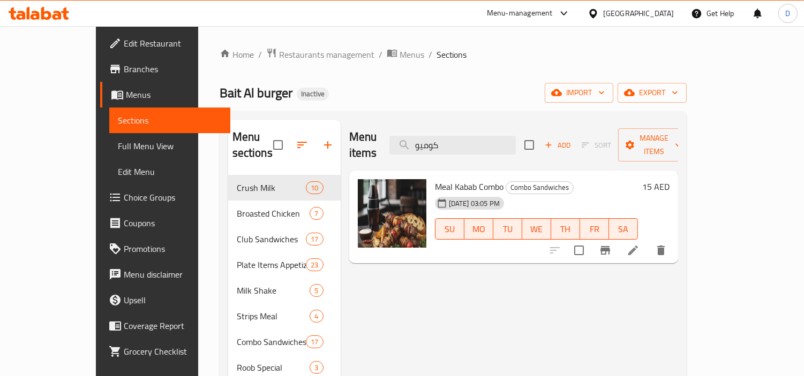
type input "كوميو"
click at [674, 245] on div at bounding box center [608, 251] width 132 height 26
click at [638, 246] on icon at bounding box center [633, 251] width 10 height 10
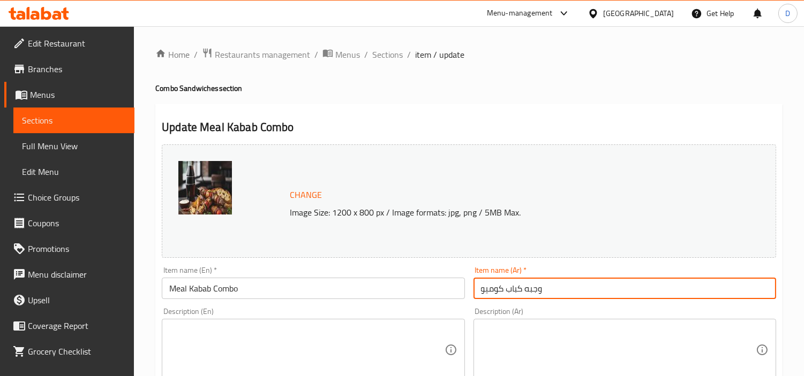
click at [491, 289] on input "وجبه كباب كوميو" at bounding box center [624, 288] width 303 height 21
paste input "ب"
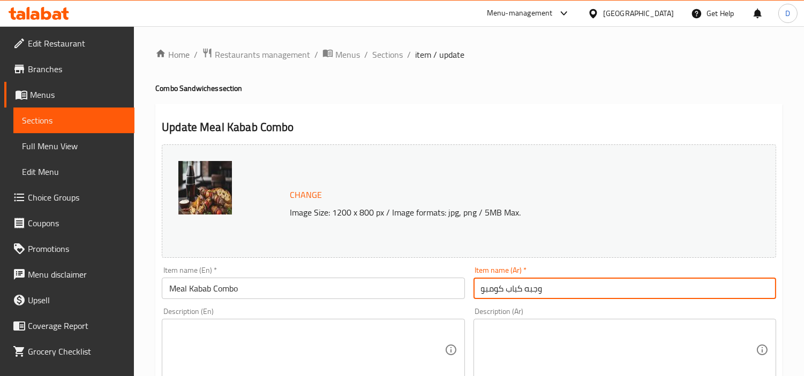
click at [528, 293] on input "وجبه كباب كومبو" at bounding box center [624, 288] width 303 height 21
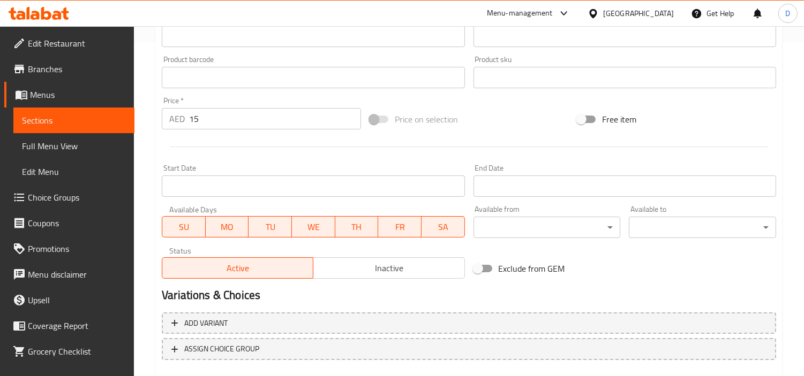
scroll to position [394, 0]
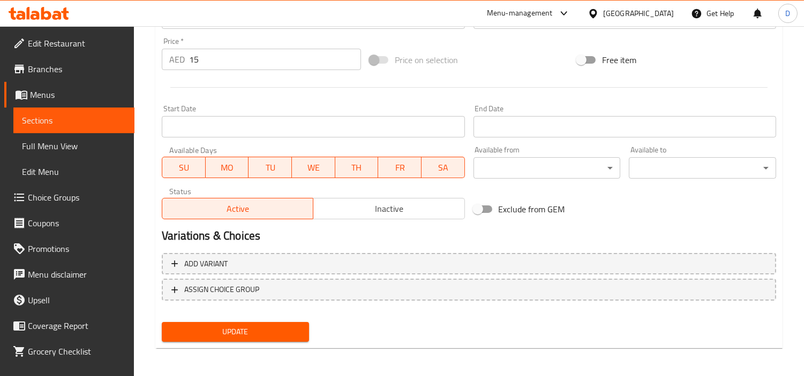
type input "وجبة كباب كومبو"
click at [257, 331] on span "Update" at bounding box center [235, 332] width 130 height 13
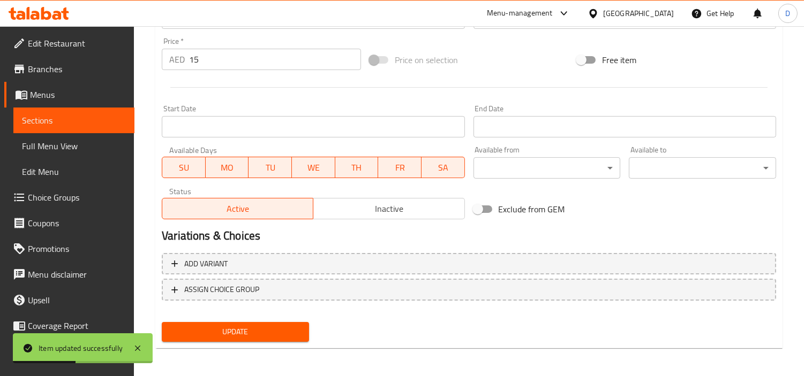
click at [105, 102] on link "Menus" at bounding box center [69, 95] width 130 height 26
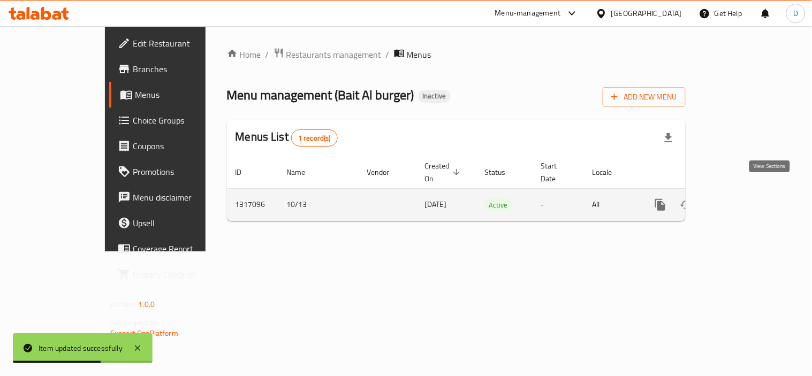
click at [744, 199] on icon "enhanced table" at bounding box center [737, 205] width 13 height 13
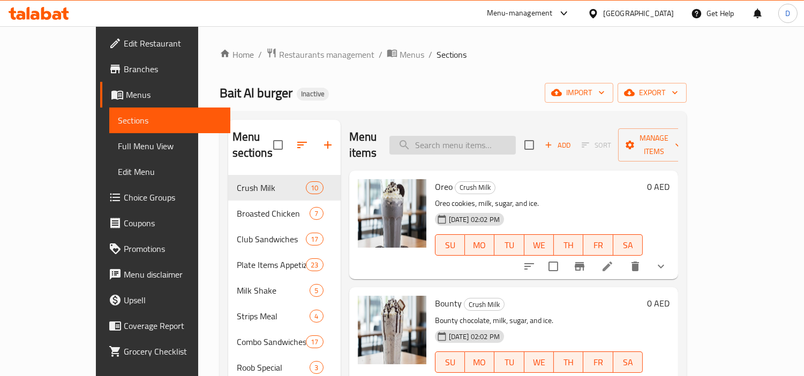
click at [480, 140] on input "search" at bounding box center [452, 145] width 126 height 19
paste input "وجية"
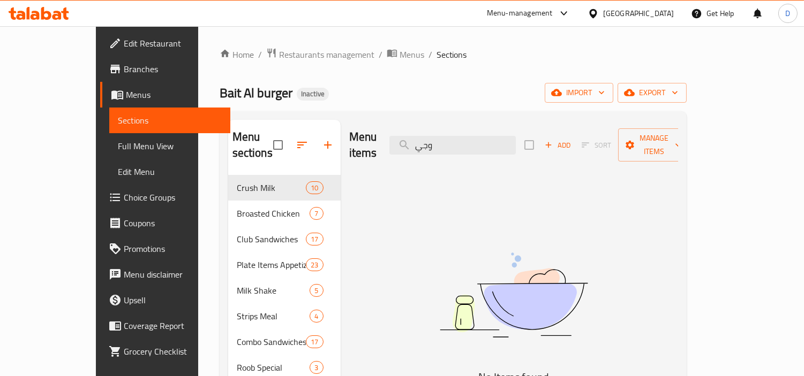
type input "وجي"
click at [485, 289] on img at bounding box center [514, 295] width 268 height 142
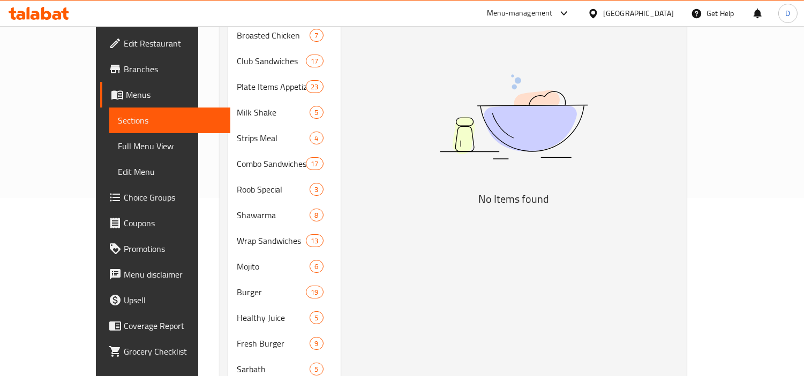
scroll to position [238, 0]
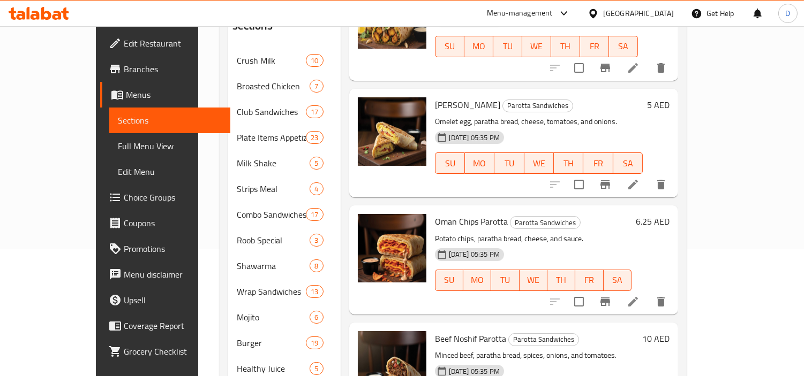
scroll to position [889, 0]
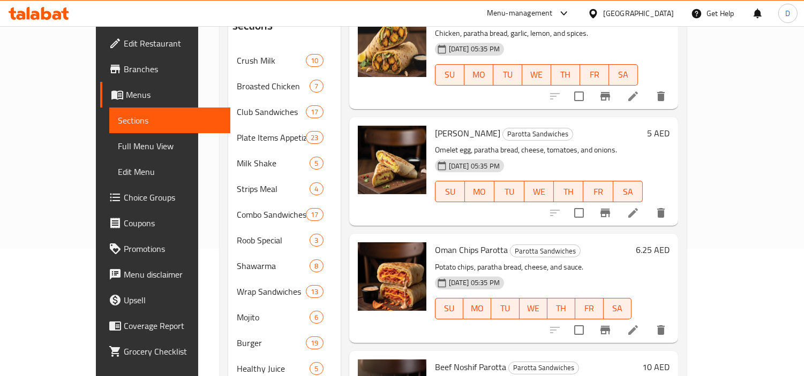
click at [648, 203] on li at bounding box center [633, 212] width 30 height 19
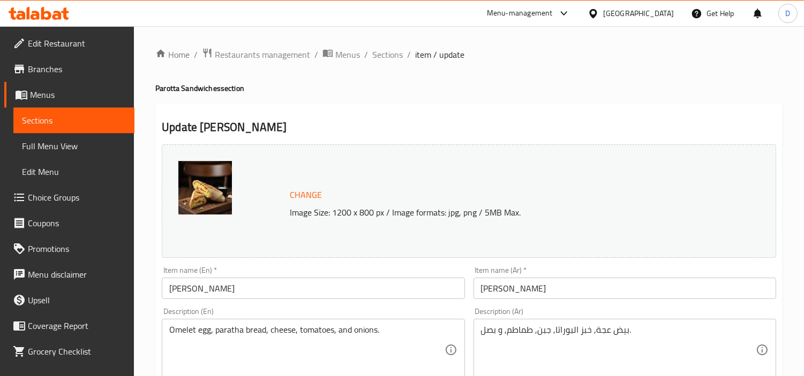
click at [511, 296] on input "[PERSON_NAME]" at bounding box center [624, 288] width 303 height 21
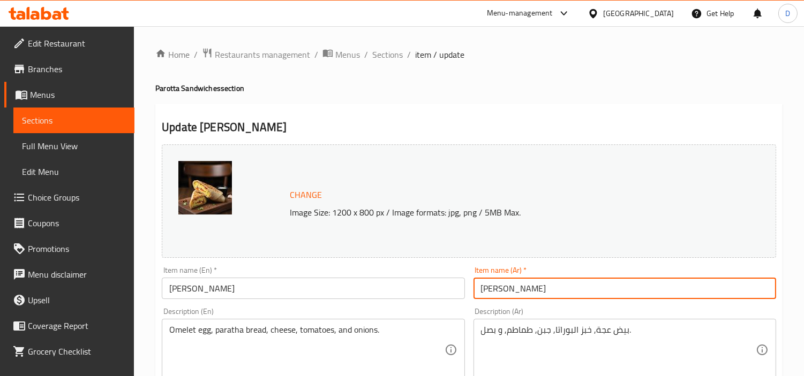
click at [511, 296] on input "[PERSON_NAME]" at bounding box center [624, 288] width 303 height 21
paste input "ومليت"
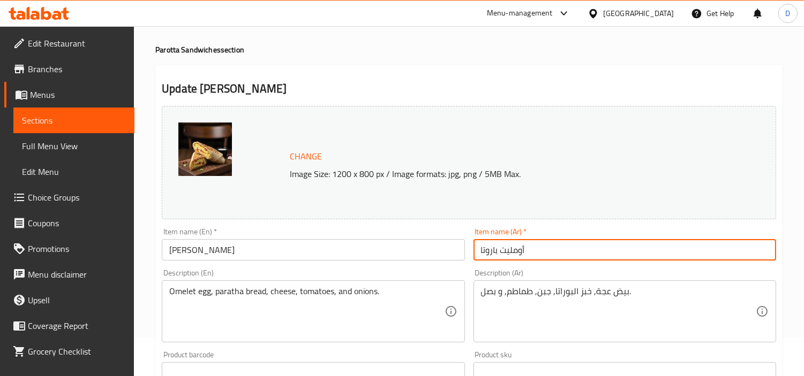
scroll to position [59, 0]
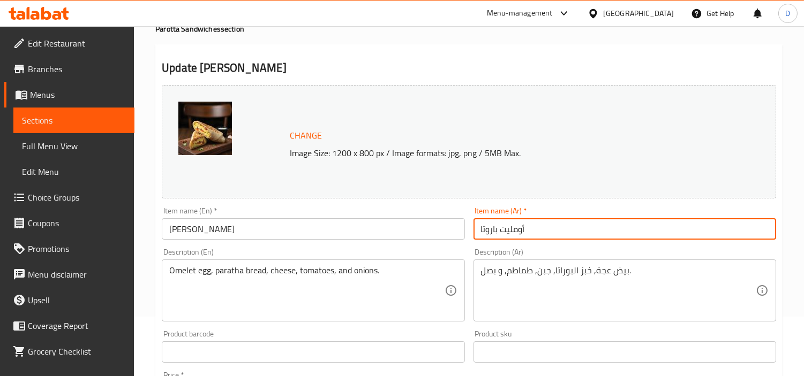
type input "أومليت باروتا"
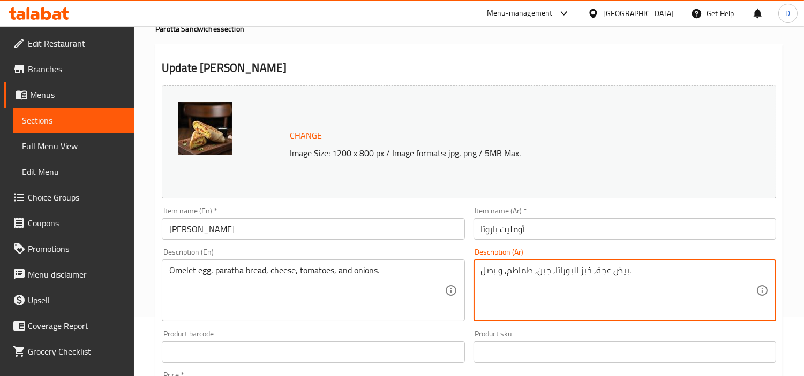
click at [596, 273] on textarea "بيض عجة, خبز البوراتا, جبن, طماطم, و بصل." at bounding box center [618, 291] width 275 height 51
click at [599, 273] on textarea "بيض عجة, خبز البوراتا, جبن, طماطم, و بصل." at bounding box center [618, 291] width 275 height 51
paste textarea "ومليت"
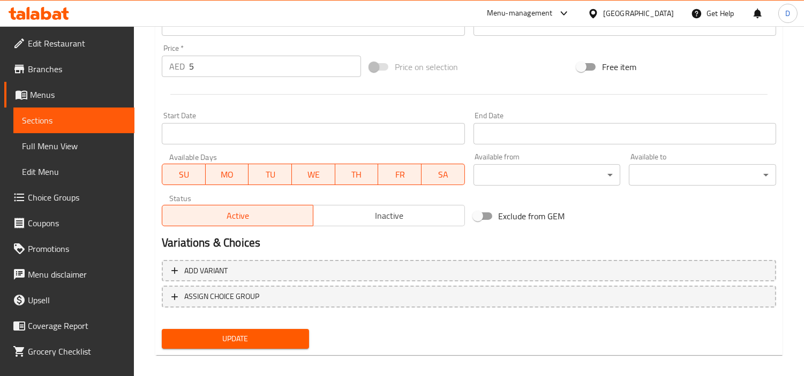
scroll to position [394, 0]
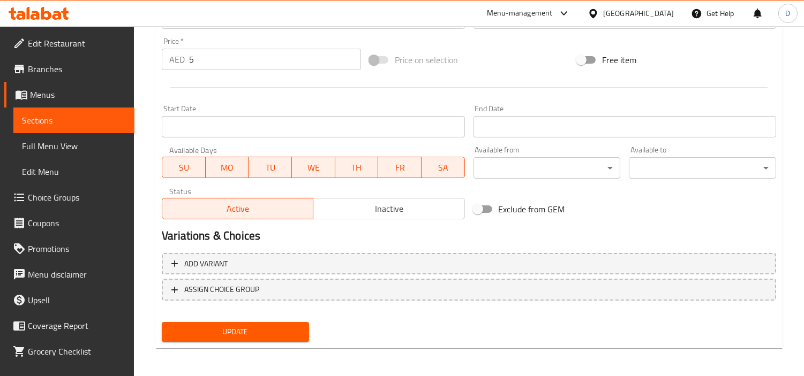
type textarea "بيض أومليت, خبز البوراتا, جبن, طماطم, و بصل."
click at [284, 327] on span "Update" at bounding box center [235, 332] width 130 height 13
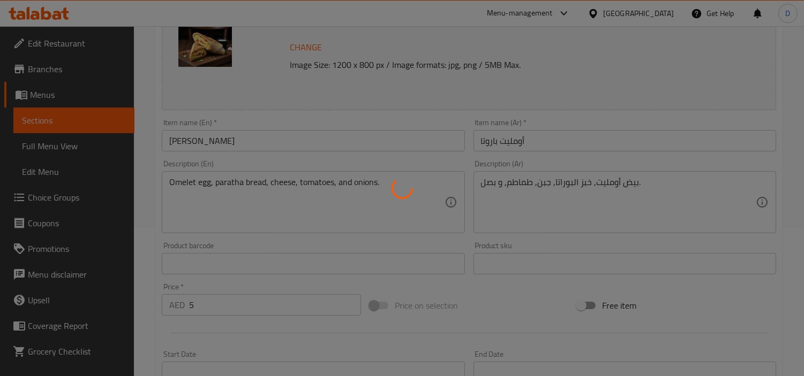
scroll to position [96, 0]
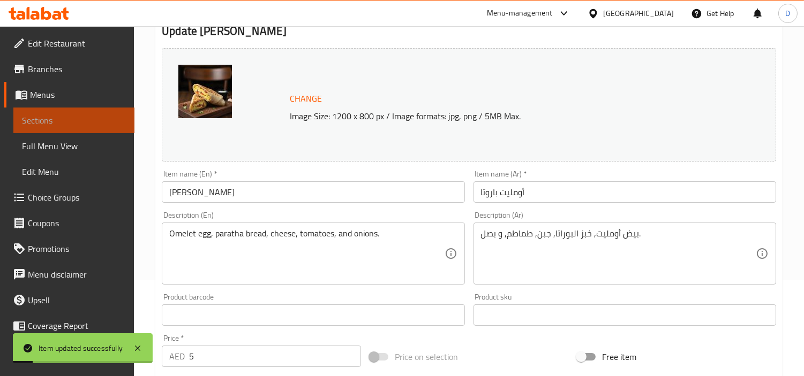
click at [104, 119] on span "Sections" at bounding box center [74, 120] width 104 height 13
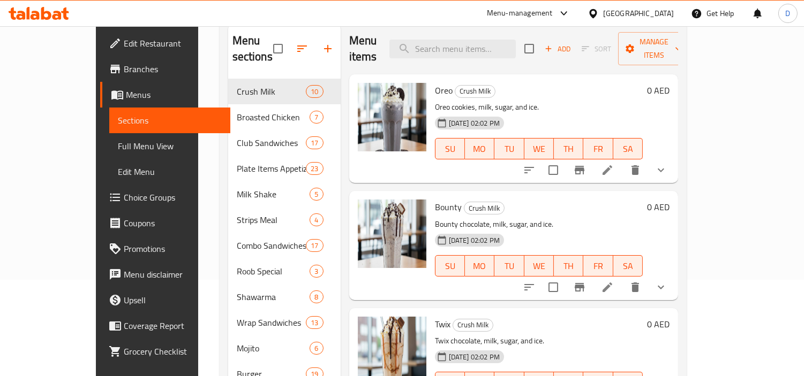
click at [392, 39] on div "Menu items Add Sort Manage items" at bounding box center [513, 49] width 329 height 51
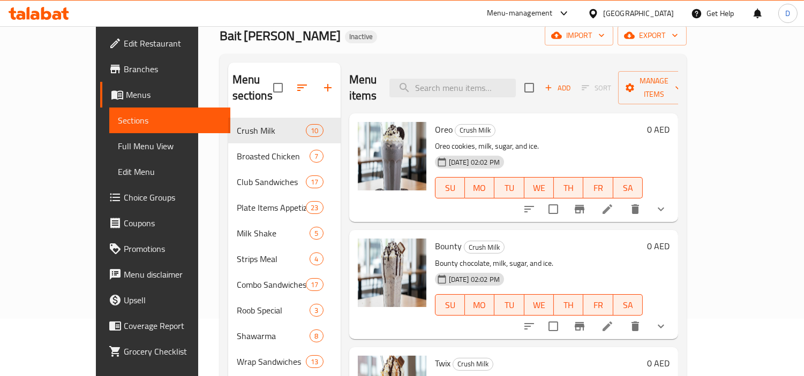
scroll to position [36, 0]
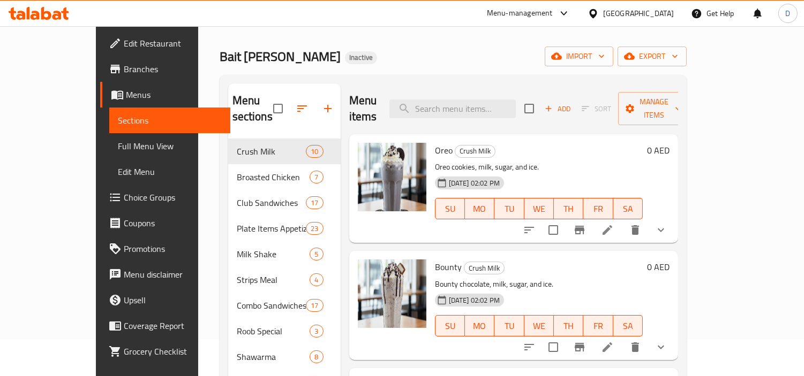
click at [389, 55] on div "Bait Al burger Inactive import export" at bounding box center [453, 57] width 467 height 20
click at [370, 59] on div "Bait Al burger Inactive import export" at bounding box center [453, 57] width 467 height 20
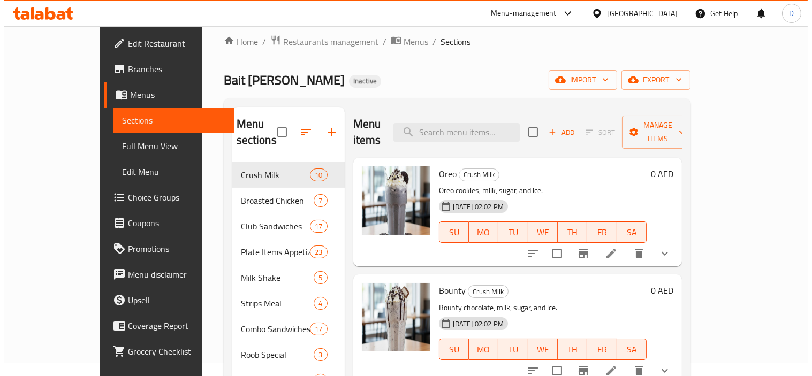
scroll to position [0, 0]
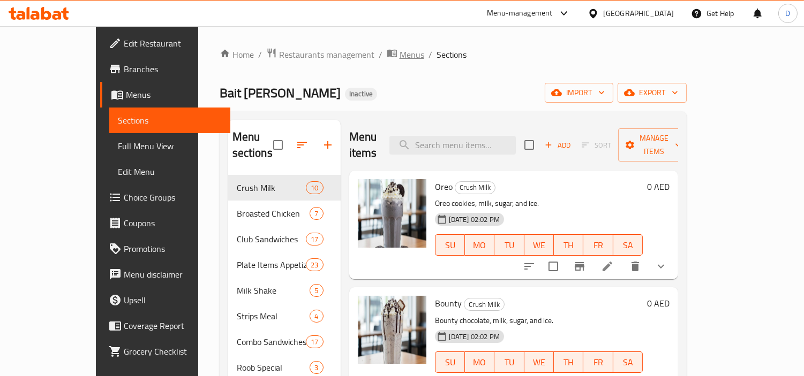
click at [399, 59] on span "Menus" at bounding box center [411, 54] width 25 height 13
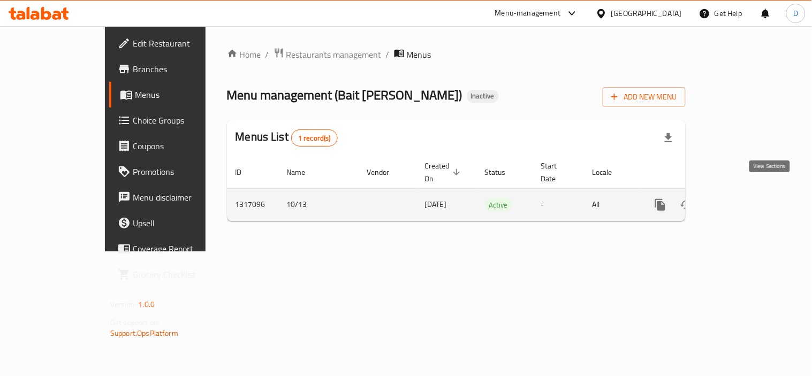
click at [743, 200] on icon "enhanced table" at bounding box center [738, 205] width 10 height 10
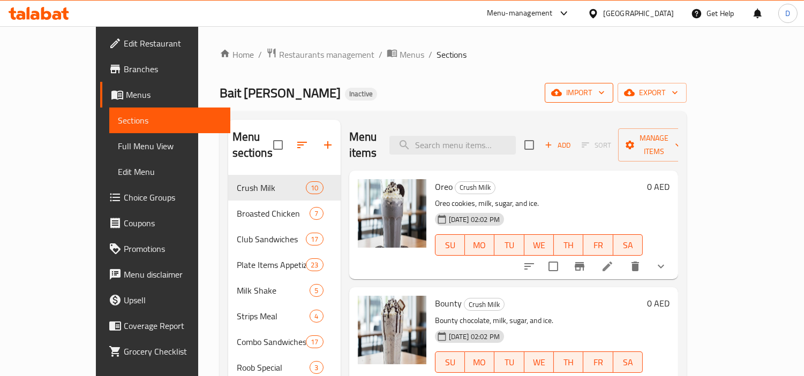
click at [604, 92] on span "import" at bounding box center [578, 92] width 51 height 13
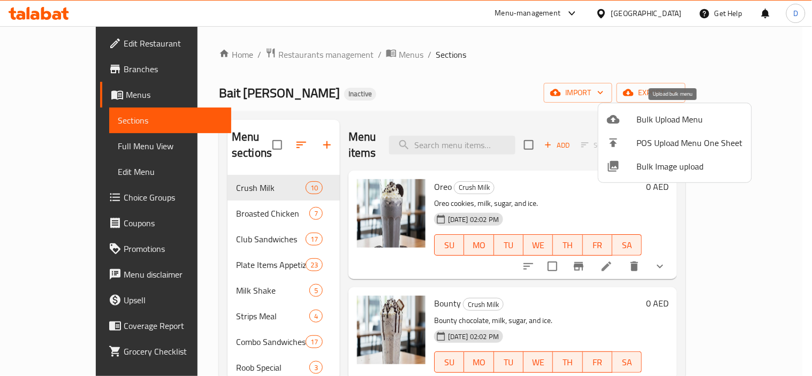
click at [621, 125] on div at bounding box center [622, 119] width 30 height 13
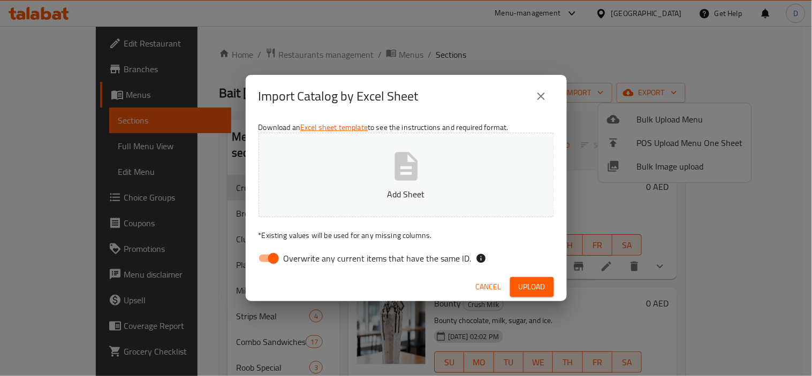
click at [352, 260] on span "Overwrite any current items that have the same ID." at bounding box center [378, 258] width 188 height 13
click at [304, 260] on input "Overwrite any current items that have the same ID." at bounding box center [273, 258] width 61 height 20
checkbox input "false"
click at [359, 200] on p "Add Sheet" at bounding box center [406, 194] width 262 height 13
click at [528, 290] on span "Upload" at bounding box center [532, 287] width 27 height 13
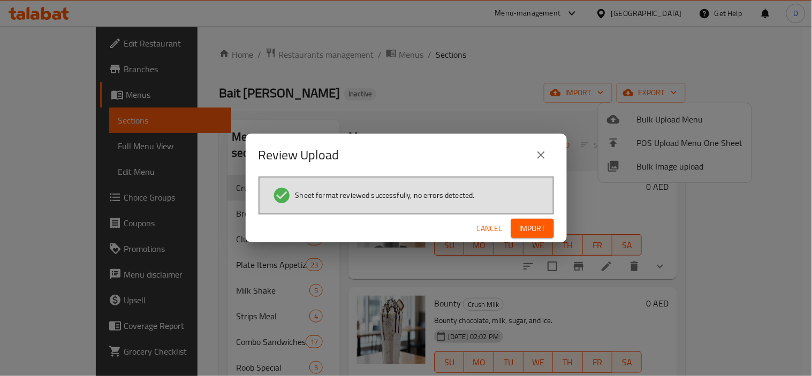
click at [527, 236] on button "Import" at bounding box center [532, 229] width 43 height 20
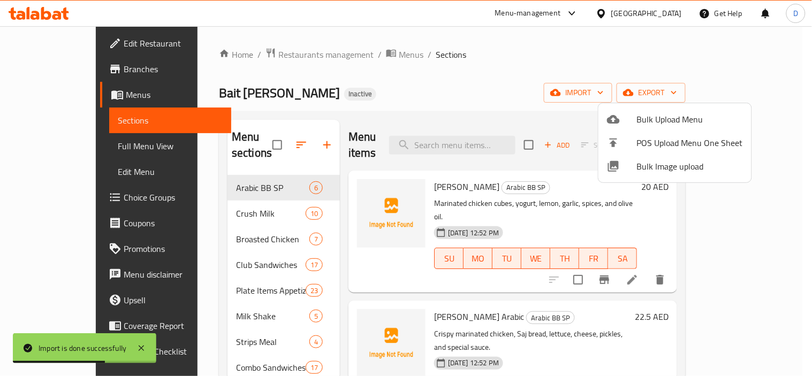
click at [497, 97] on div at bounding box center [406, 188] width 812 height 376
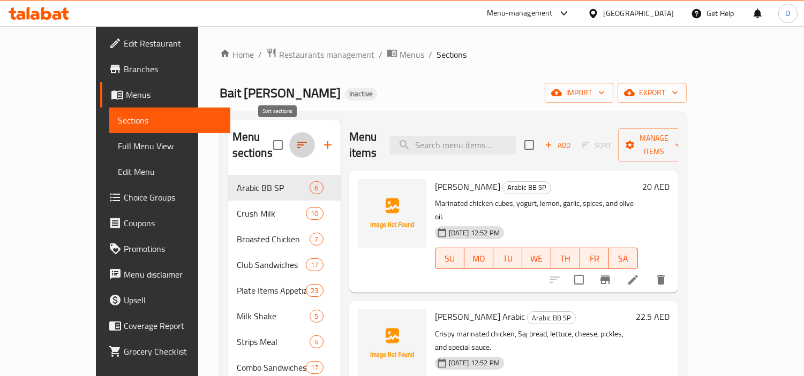
click at [296, 139] on icon "button" at bounding box center [302, 145] width 13 height 13
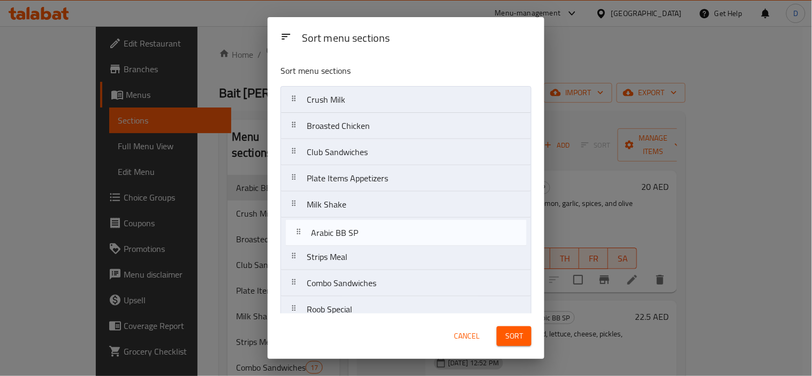
drag, startPoint x: 314, startPoint y: 102, endPoint x: 320, endPoint y: 244, distance: 141.5
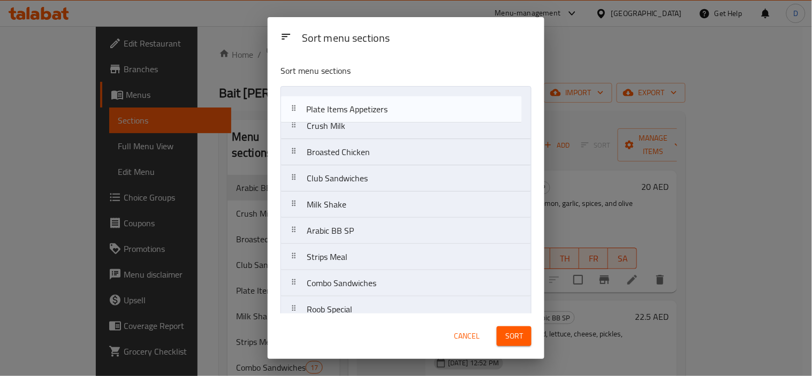
drag, startPoint x: 337, startPoint y: 183, endPoint x: 337, endPoint y: 111, distance: 72.3
drag, startPoint x: 355, startPoint y: 163, endPoint x: 350, endPoint y: 124, distance: 39.4
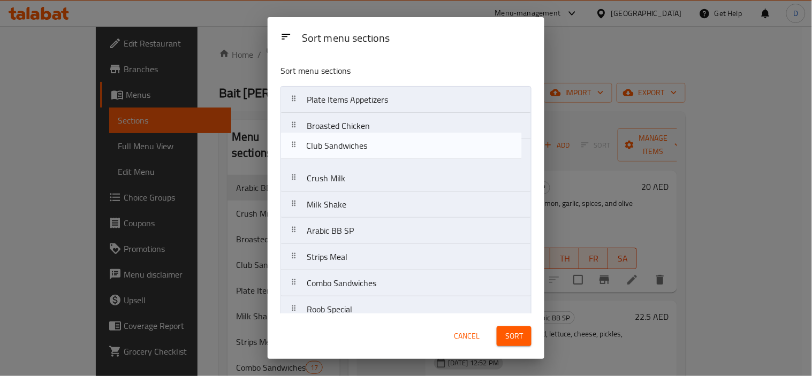
drag, startPoint x: 353, startPoint y: 184, endPoint x: 351, endPoint y: 142, distance: 41.8
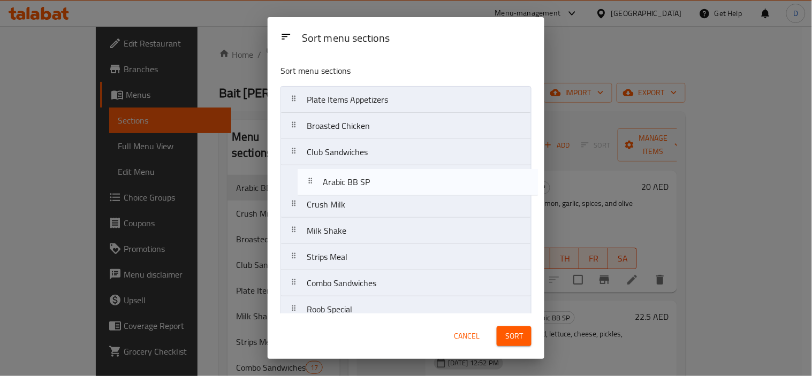
drag, startPoint x: 340, startPoint y: 239, endPoint x: 357, endPoint y: 183, distance: 58.8
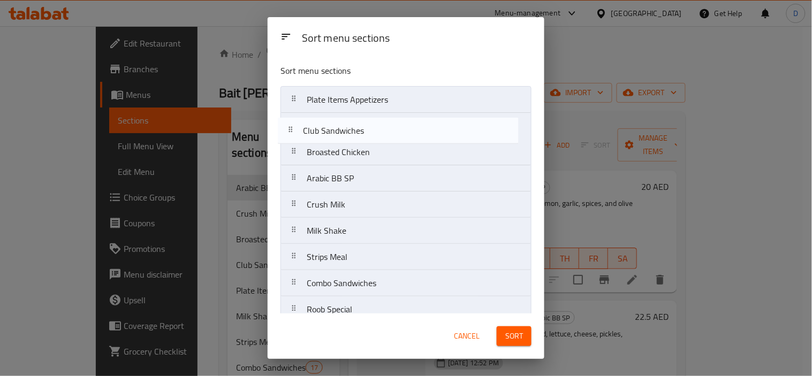
drag, startPoint x: 367, startPoint y: 154, endPoint x: 360, endPoint y: 127, distance: 28.2
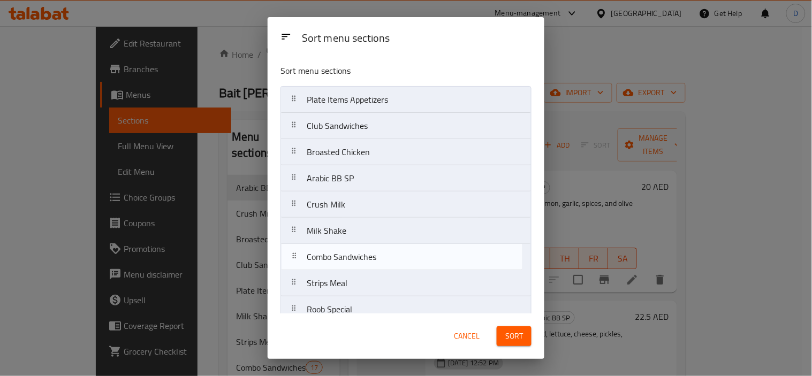
scroll to position [1, 0]
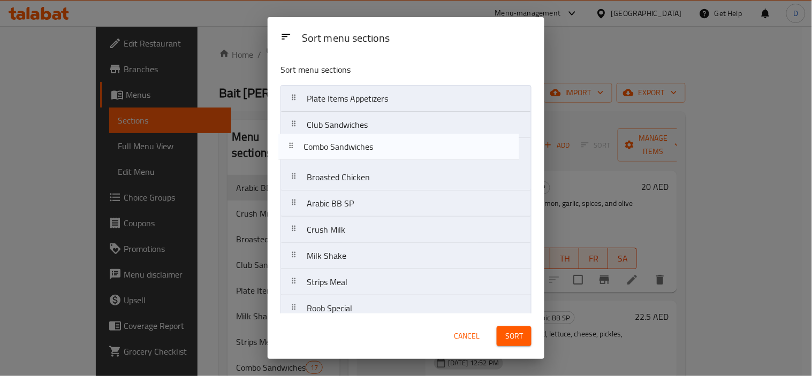
drag, startPoint x: 369, startPoint y: 282, endPoint x: 365, endPoint y: 141, distance: 140.3
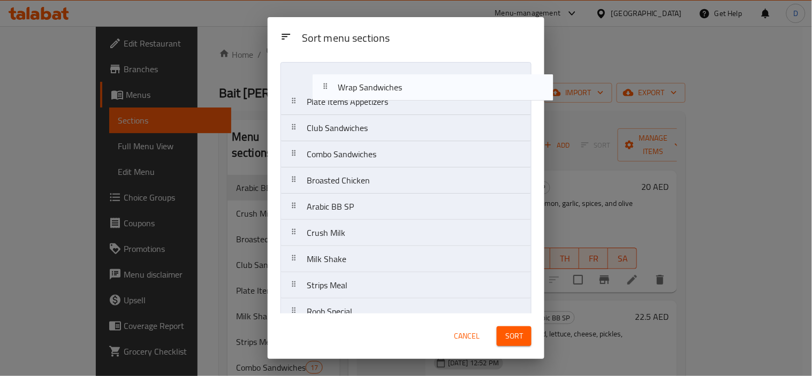
scroll to position [0, 0]
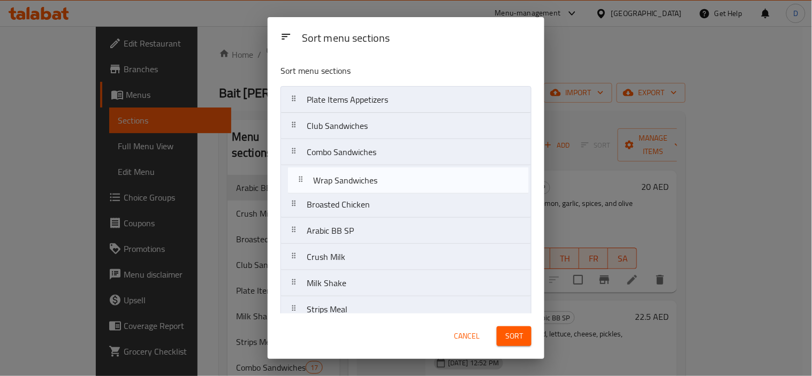
drag, startPoint x: 350, startPoint y: 244, endPoint x: 357, endPoint y: 178, distance: 66.7
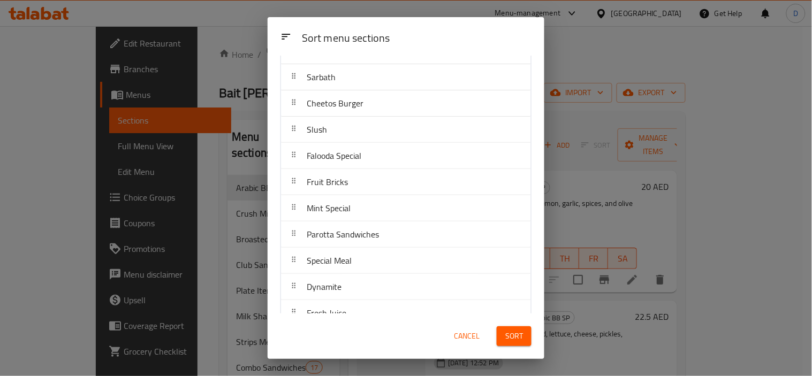
scroll to position [487, 0]
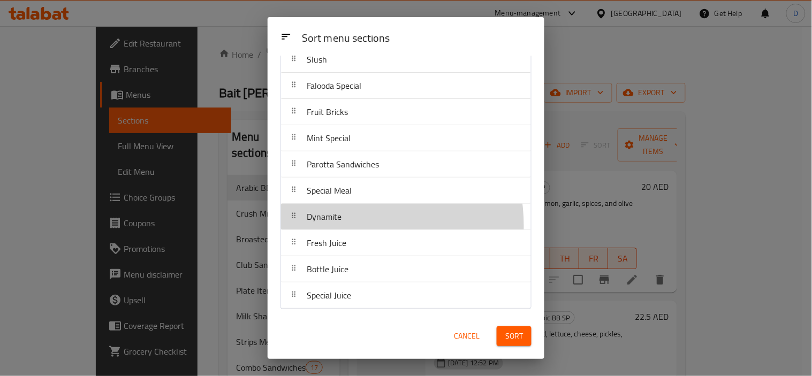
click at [346, 226] on div "Dynamite" at bounding box center [405, 217] width 241 height 26
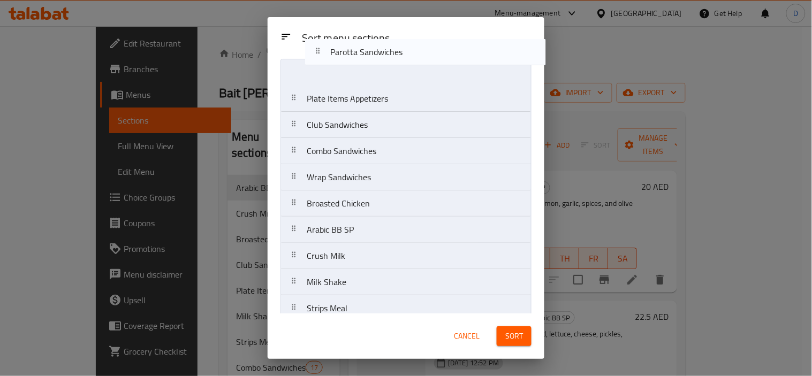
scroll to position [0, 0]
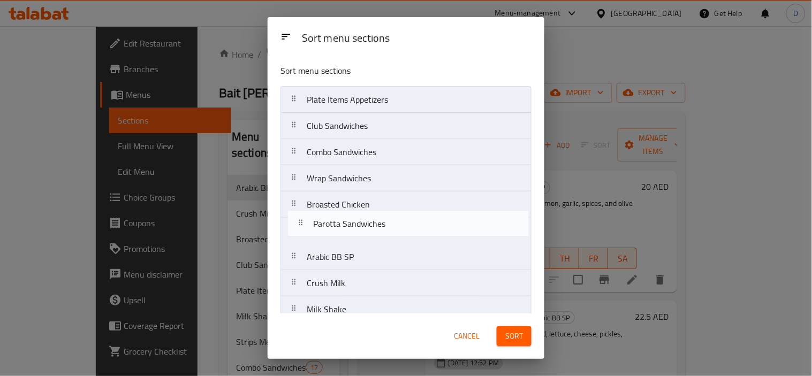
drag, startPoint x: 332, startPoint y: 159, endPoint x: 341, endPoint y: 208, distance: 49.4
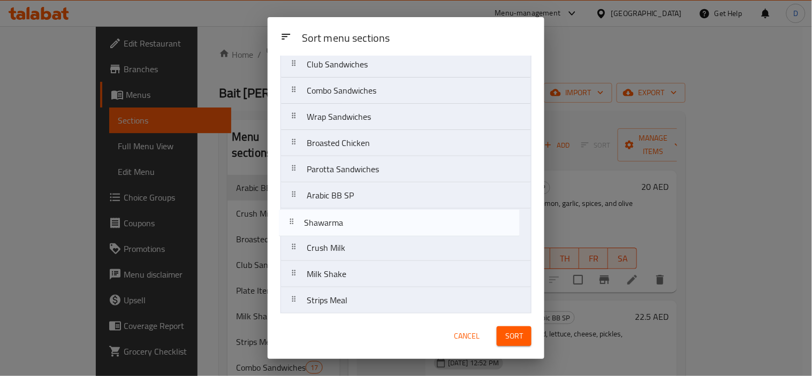
scroll to position [65, 0]
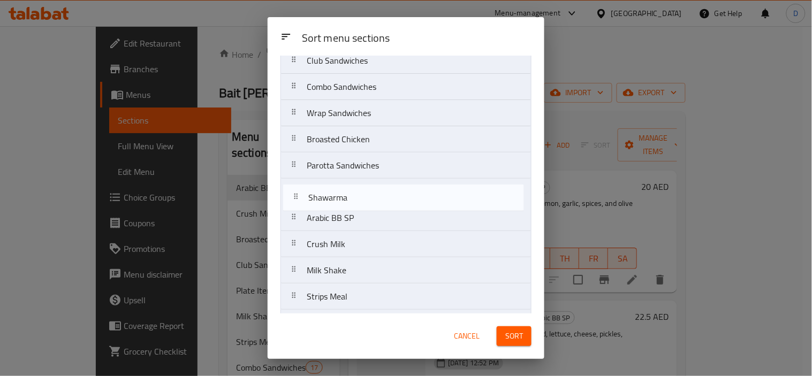
drag, startPoint x: 323, startPoint y: 151, endPoint x: 324, endPoint y: 187, distance: 36.4
click at [324, 187] on nav "Plate Items Appetizers Club Sandwiches Combo Sandwiches Wrap Sandwiches Broaste…" at bounding box center [406, 375] width 251 height 709
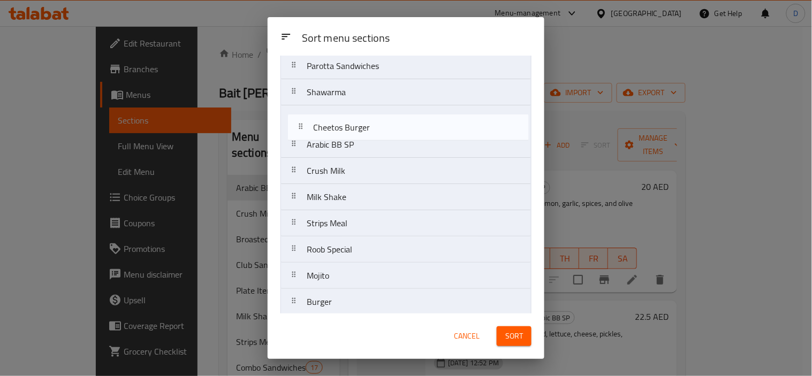
scroll to position [162, 0]
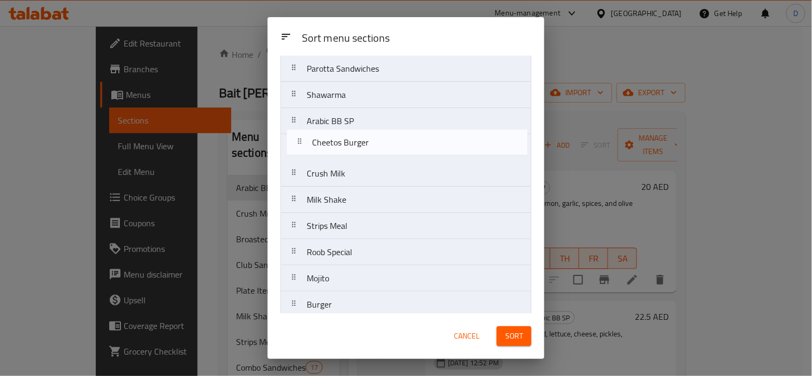
drag, startPoint x: 316, startPoint y: 129, endPoint x: 322, endPoint y: 142, distance: 15.1
click at [322, 142] on nav "Plate Items Appetizers Club Sandwiches Combo Sandwiches Wrap Sandwiches Broaste…" at bounding box center [406, 278] width 251 height 709
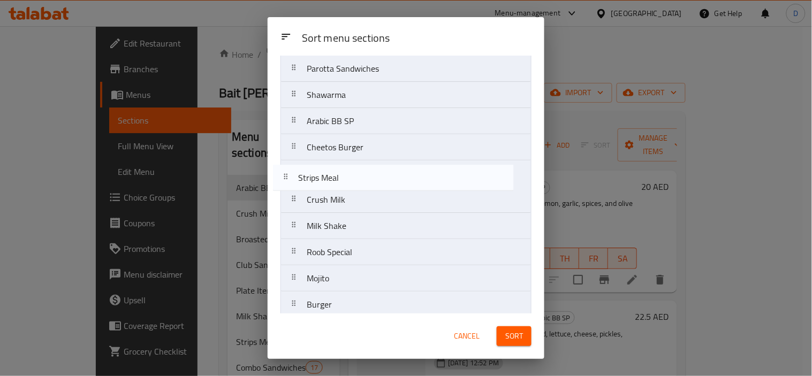
drag, startPoint x: 336, startPoint y: 227, endPoint x: 325, endPoint y: 174, distance: 54.1
click at [325, 174] on nav "Plate Items Appetizers Club Sandwiches Combo Sandwiches Wrap Sandwiches Broaste…" at bounding box center [406, 278] width 251 height 709
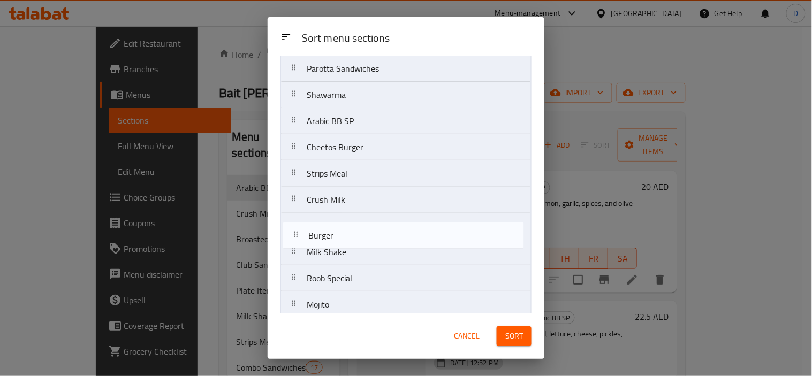
scroll to position [165, 0]
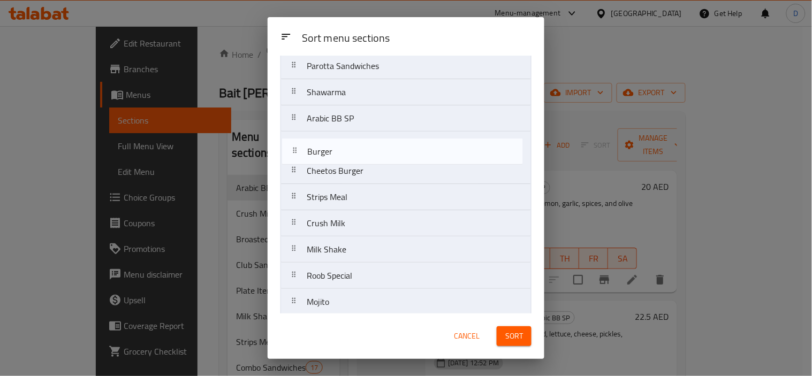
drag, startPoint x: 343, startPoint y: 303, endPoint x: 343, endPoint y: 145, distance: 158.0
click at [343, 145] on nav "Plate Items Appetizers Club Sandwiches Combo Sandwiches Wrap Sandwiches Broaste…" at bounding box center [406, 275] width 251 height 709
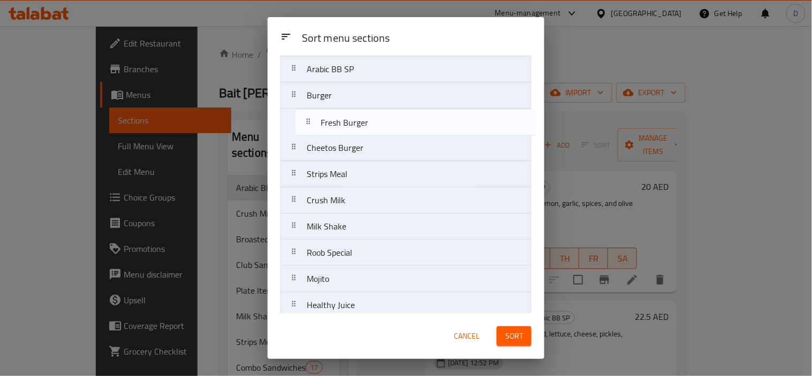
scroll to position [212, 0]
drag, startPoint x: 353, startPoint y: 300, endPoint x: 366, endPoint y: 119, distance: 180.9
click at [366, 119] on nav "Plate Items Appetizers Club Sandwiches Combo Sandwiches Wrap Sandwiches Broaste…" at bounding box center [406, 228] width 251 height 709
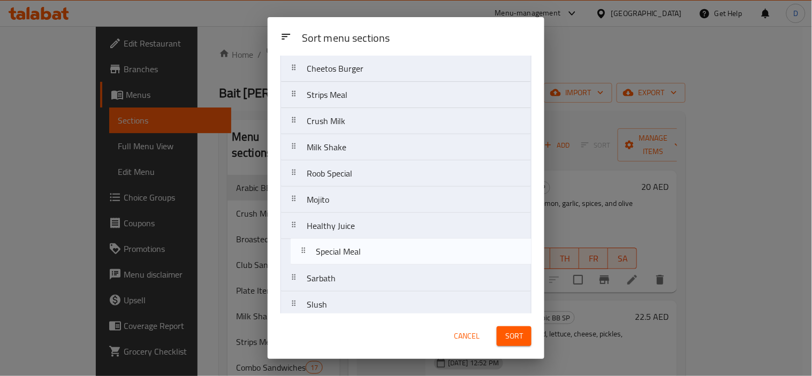
scroll to position [294, 0]
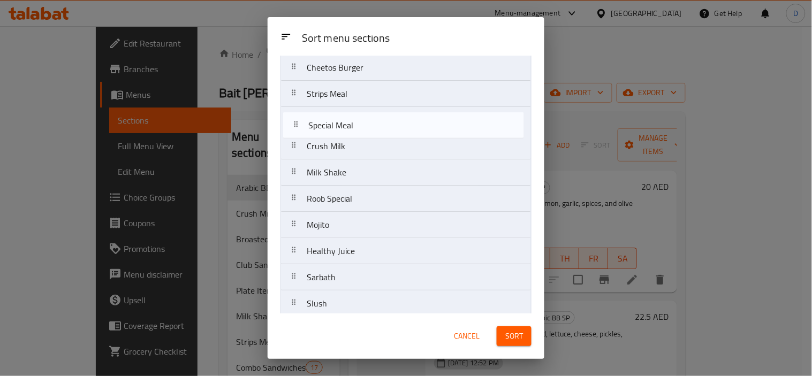
drag, startPoint x: 320, startPoint y: 233, endPoint x: 321, endPoint y: 121, distance: 111.9
click at [321, 121] on nav "Plate Items Appetizers Club Sandwiches Combo Sandwiches Wrap Sandwiches Broaste…" at bounding box center [406, 146] width 251 height 709
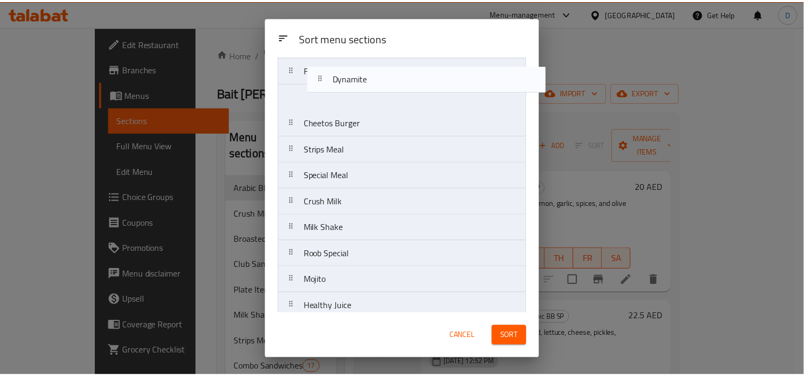
scroll to position [241, 0]
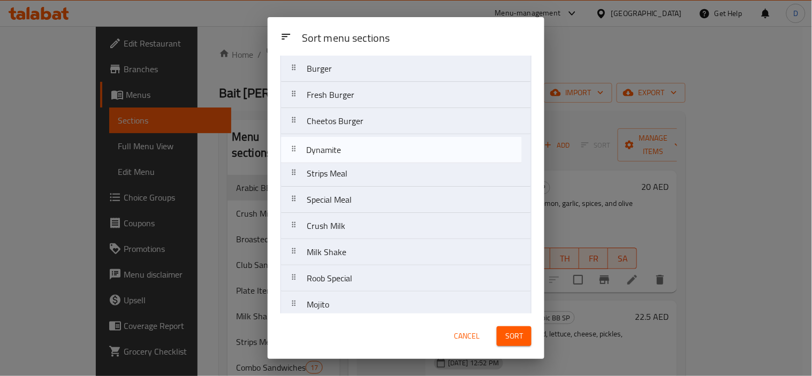
drag, startPoint x: 323, startPoint y: 221, endPoint x: 322, endPoint y: 151, distance: 69.6
click at [322, 151] on nav "Plate Items Appetizers Club Sandwiches Combo Sandwiches Wrap Sandwiches Broaste…" at bounding box center [406, 199] width 251 height 709
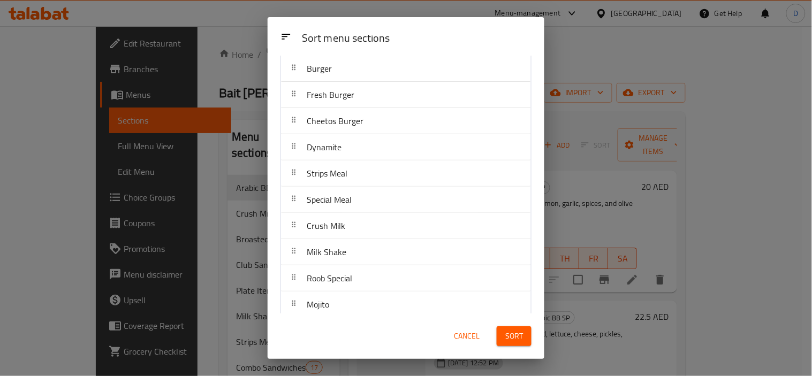
click at [507, 339] on span "Sort" at bounding box center [514, 336] width 18 height 13
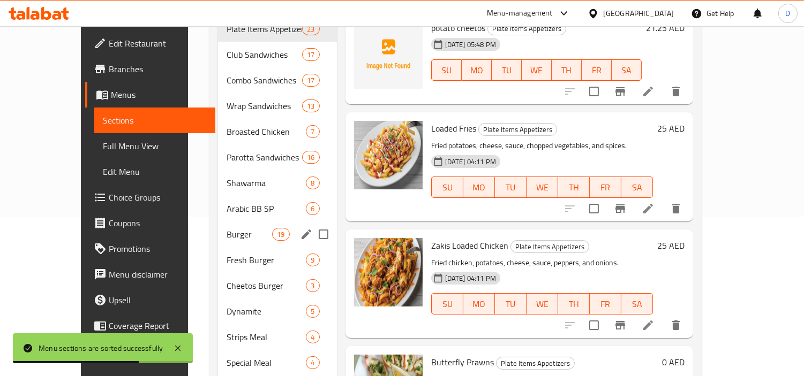
scroll to position [178, 0]
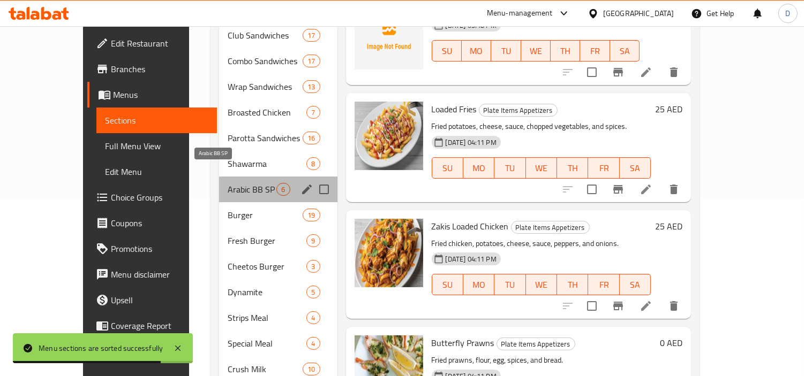
click at [241, 183] on span "Arabic BB SP" at bounding box center [252, 189] width 49 height 13
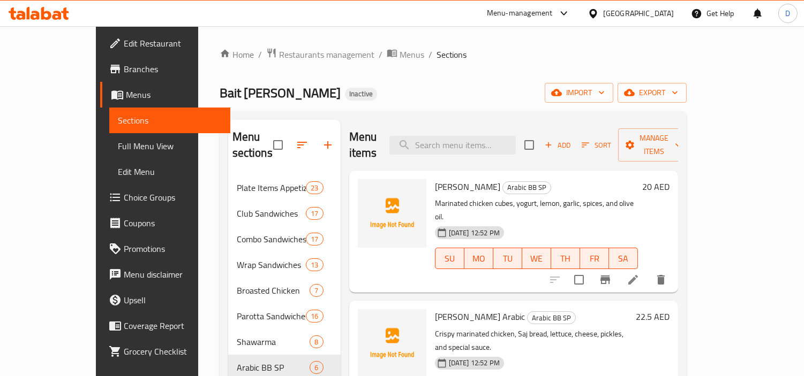
click at [446, 179] on span "Sheesh Tawook" at bounding box center [467, 187] width 65 height 16
copy h6 "Tawook"
click at [438, 309] on span "Zinker Arabic" at bounding box center [480, 317] width 90 height 16
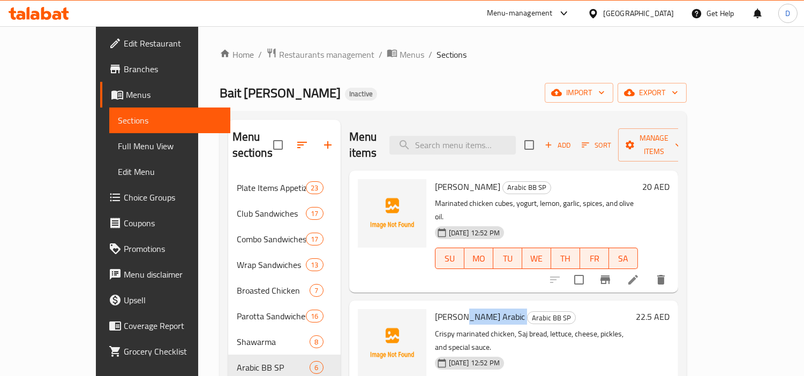
copy h6 "Arabic"
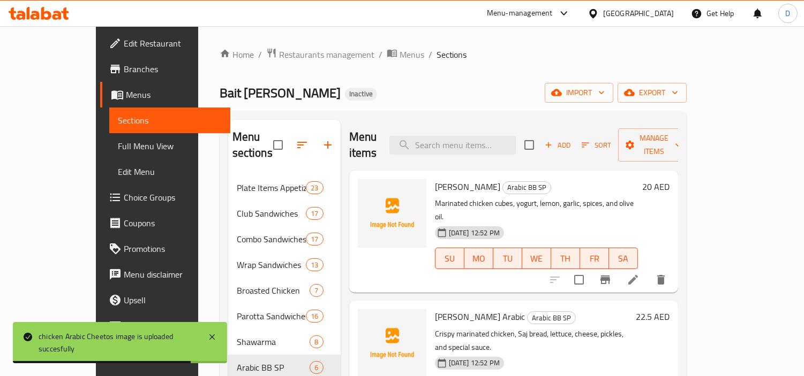
click at [395, 86] on div "Bait Al burger Inactive import export" at bounding box center [453, 93] width 467 height 20
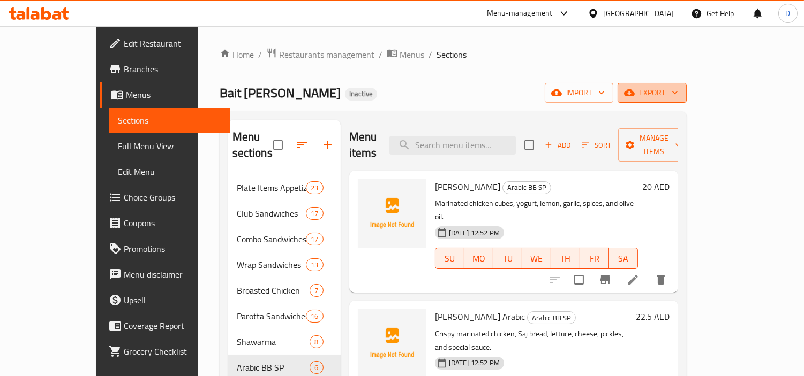
click at [634, 97] on icon "button" at bounding box center [629, 92] width 11 height 11
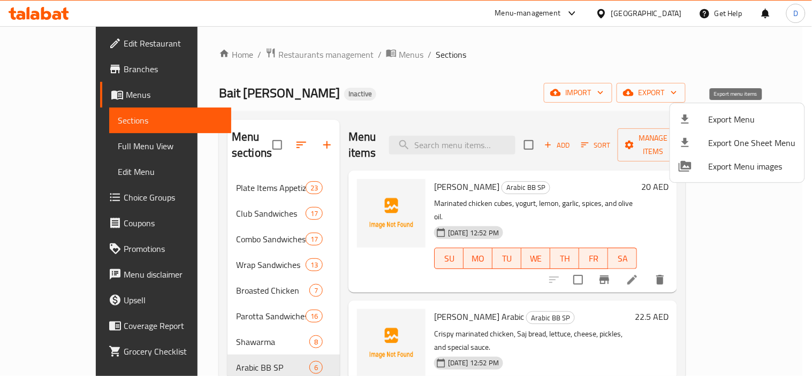
click at [724, 115] on span "Export Menu" at bounding box center [752, 119] width 87 height 13
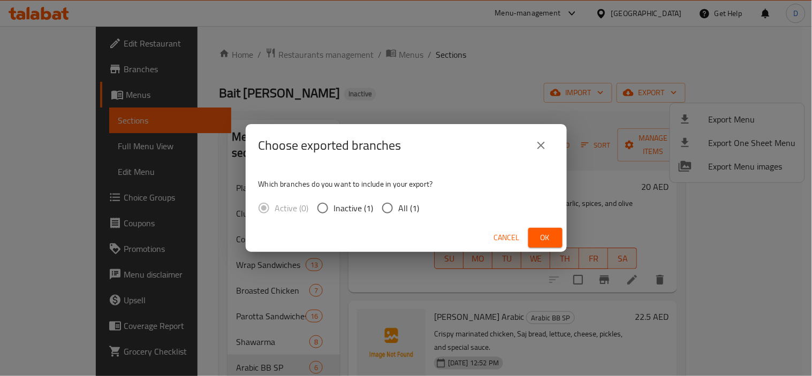
click at [394, 212] on input "All (1)" at bounding box center [387, 208] width 22 height 22
radio input "true"
drag, startPoint x: 536, startPoint y: 242, endPoint x: 410, endPoint y: 94, distance: 195.2
click at [537, 241] on span "Ok" at bounding box center [545, 237] width 17 height 13
